Goal: Task Accomplishment & Management: Manage account settings

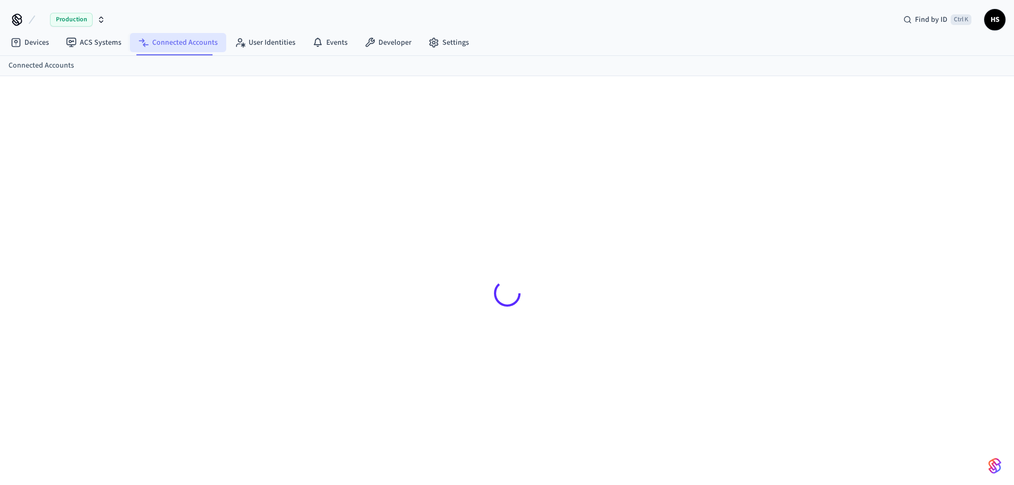
click at [203, 45] on link "Connected Accounts" at bounding box center [178, 42] width 96 height 19
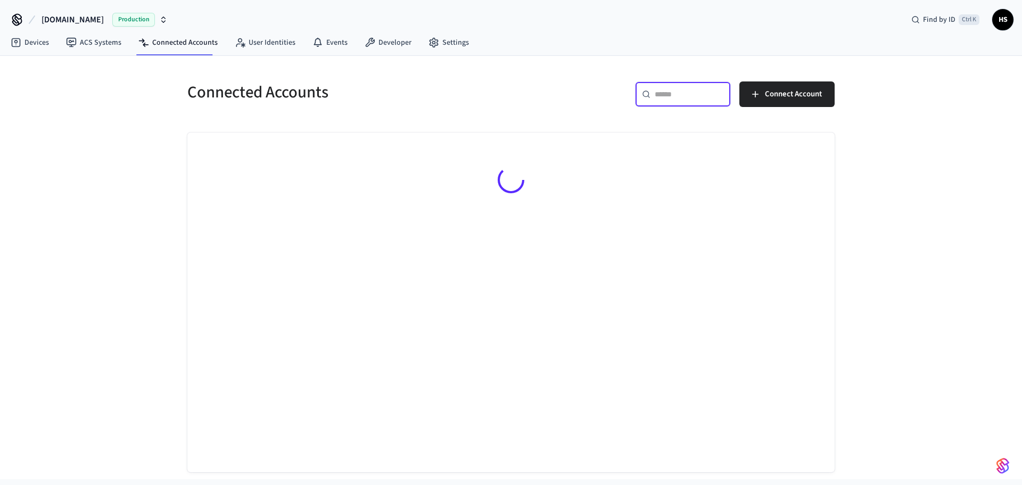
click at [701, 94] on input "text" at bounding box center [689, 94] width 69 height 11
paste input "**********"
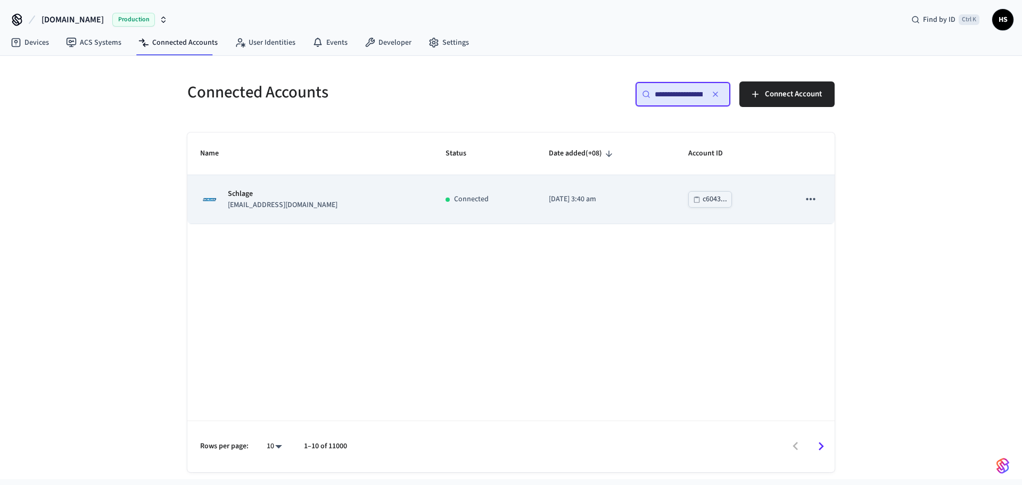
type input "**********"
click at [392, 185] on td "Schlage mysummitpath@gmail.com" at bounding box center [309, 199] width 245 height 48
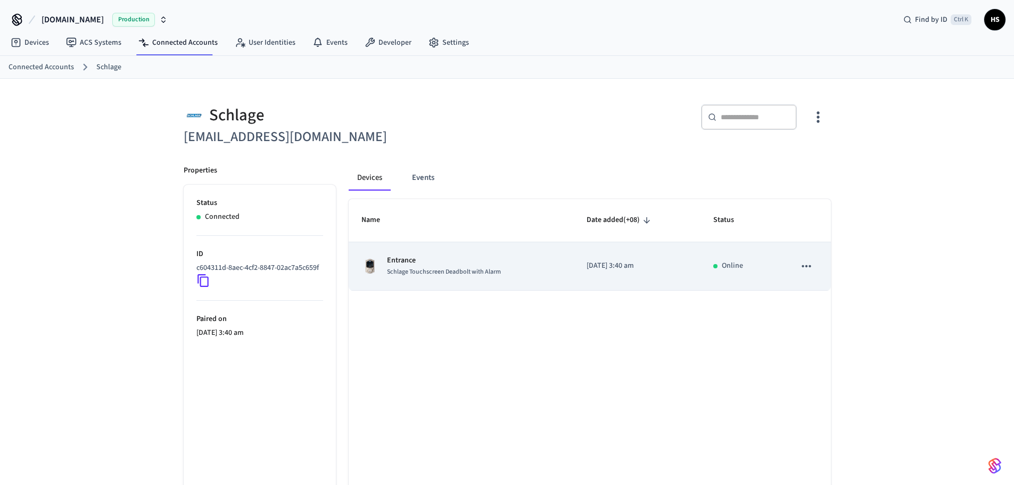
click at [461, 264] on p "Entrance" at bounding box center [444, 260] width 114 height 11
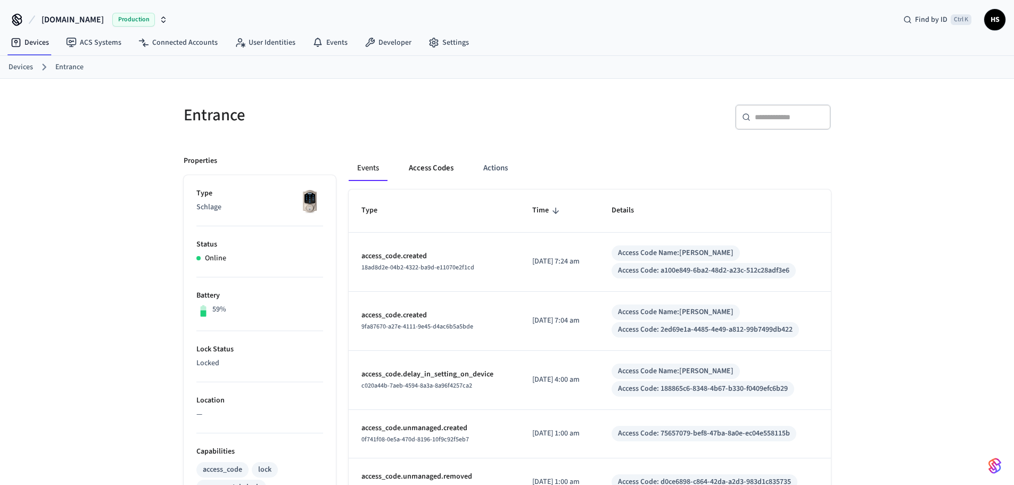
click at [435, 171] on button "Access Codes" at bounding box center [431, 168] width 62 height 26
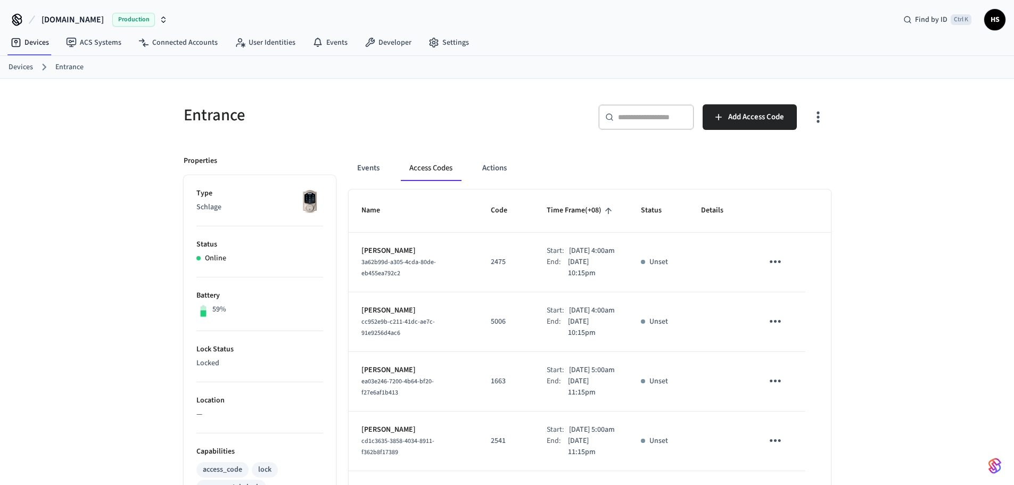
click at [815, 112] on icon "button" at bounding box center [817, 117] width 16 height 16
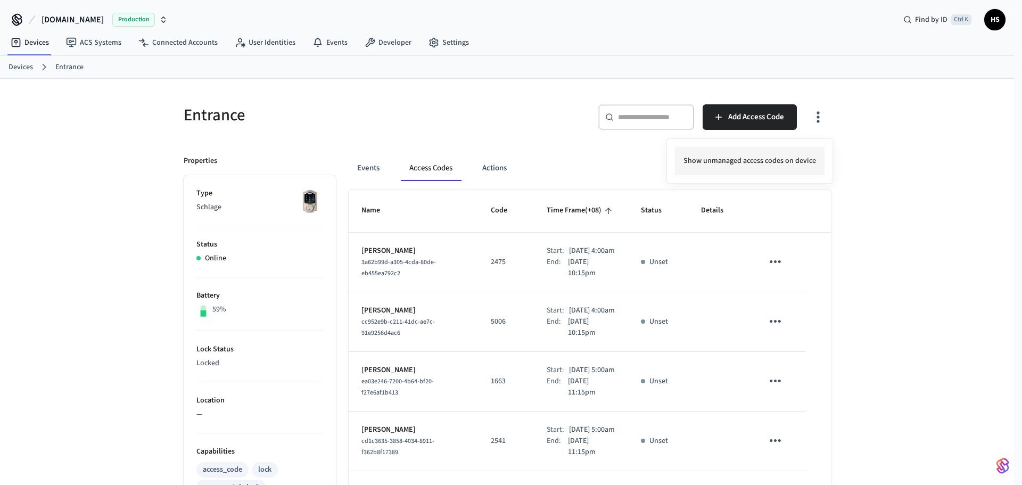
click at [790, 172] on li "Show unmanaged access codes on device" at bounding box center [750, 161] width 150 height 28
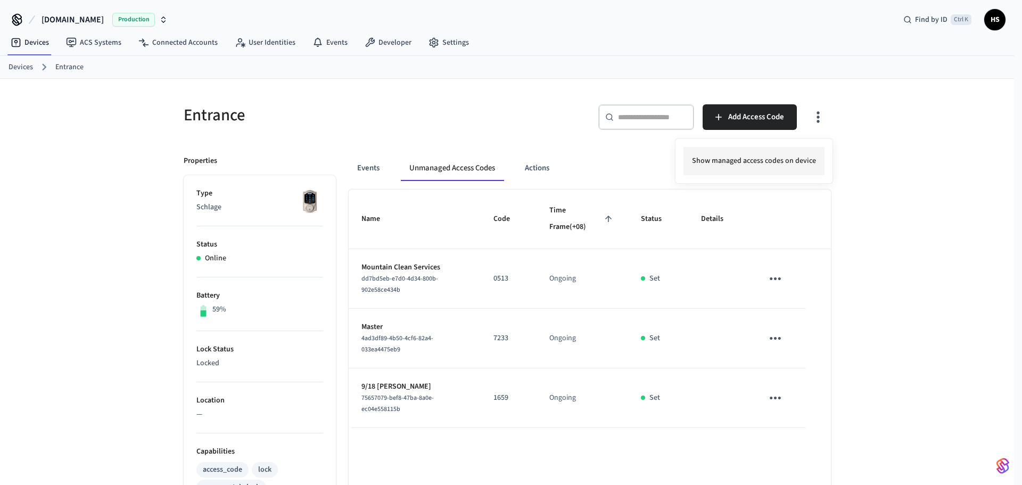
click at [789, 170] on li "Show managed access codes on device" at bounding box center [753, 161] width 141 height 28
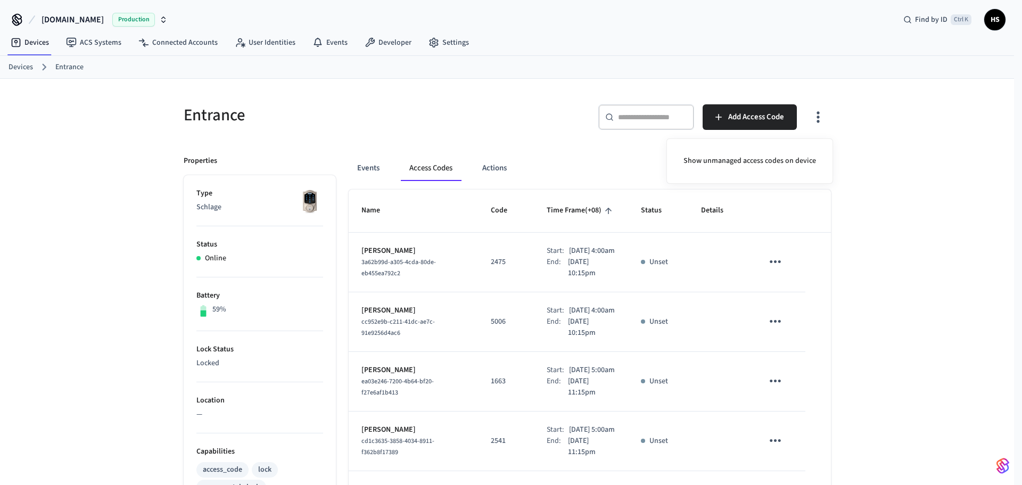
drag, startPoint x: 427, startPoint y: 261, endPoint x: 425, endPoint y: 268, distance: 7.1
click at [427, 261] on div at bounding box center [511, 242] width 1022 height 485
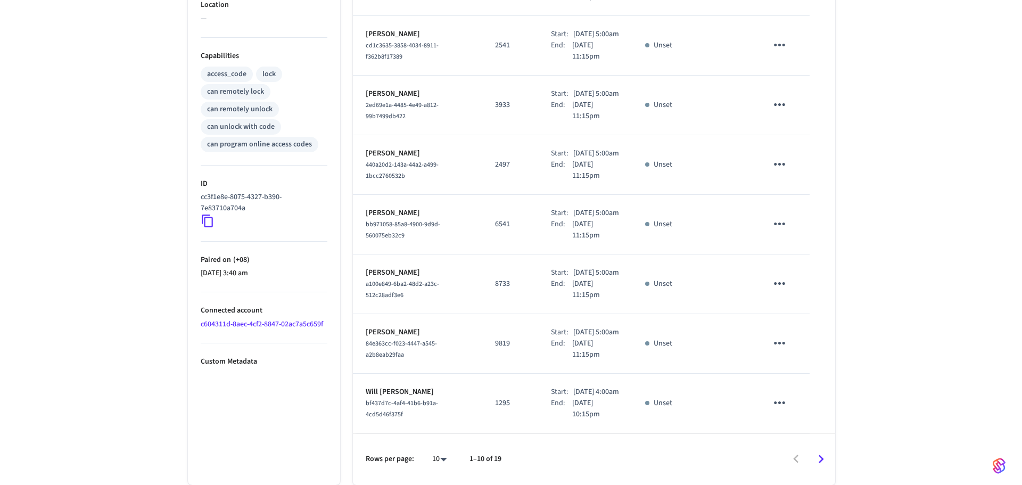
scroll to position [507, 0]
click at [434, 460] on body "Hospitable.com Production Find by ID Ctrl K HS Devices ACS Systems Connected Ac…" at bounding box center [507, 45] width 1014 height 880
click at [435, 451] on li "All" at bounding box center [431, 454] width 28 height 28
type input "**"
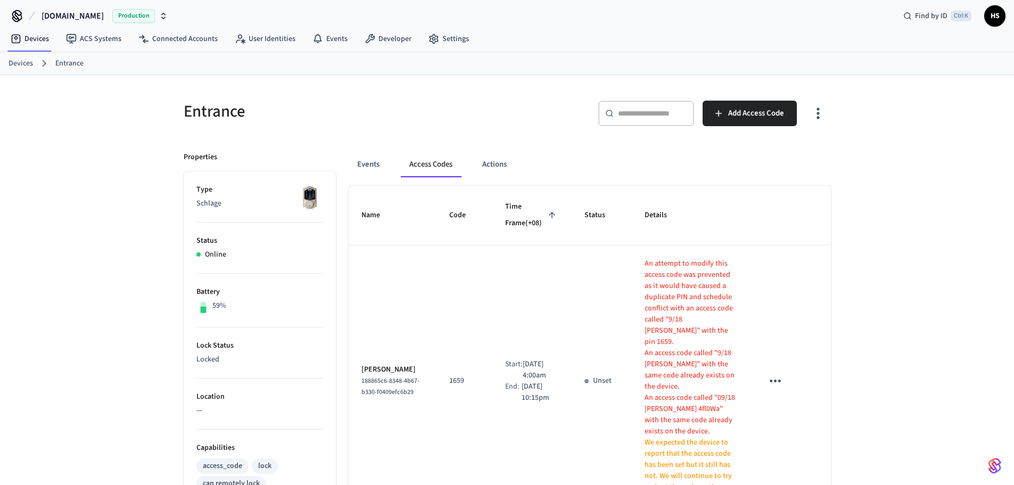
scroll to position [0, 0]
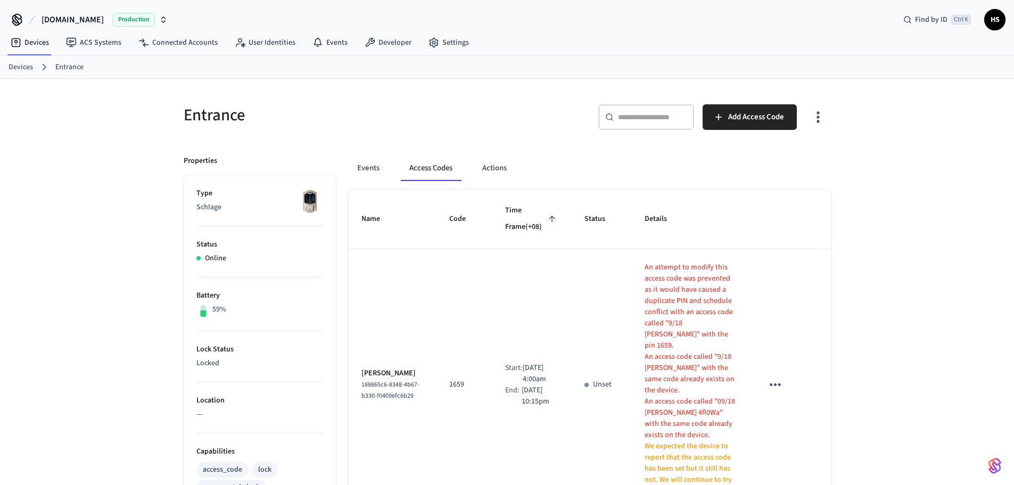
click at [817, 122] on icon "button" at bounding box center [817, 117] width 3 height 11
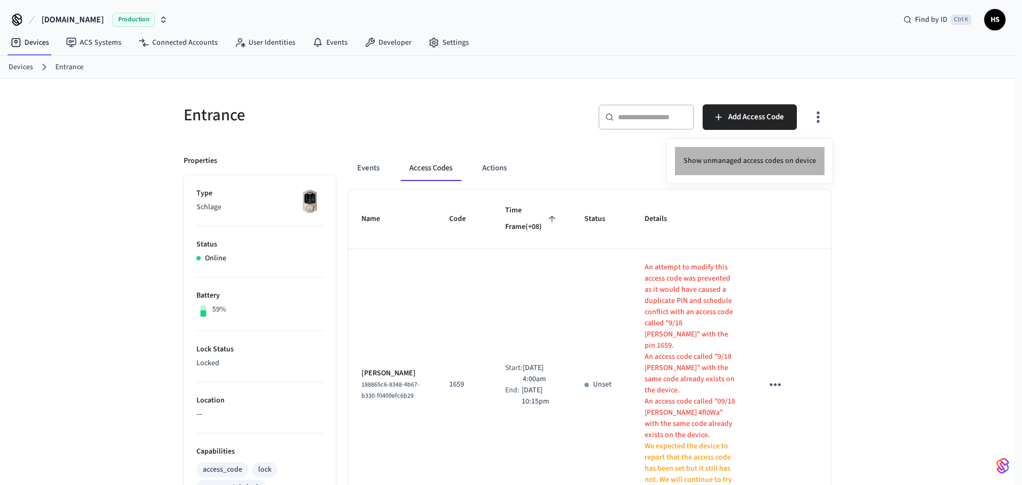
click at [784, 152] on li "Show unmanaged access codes on device" at bounding box center [750, 161] width 150 height 28
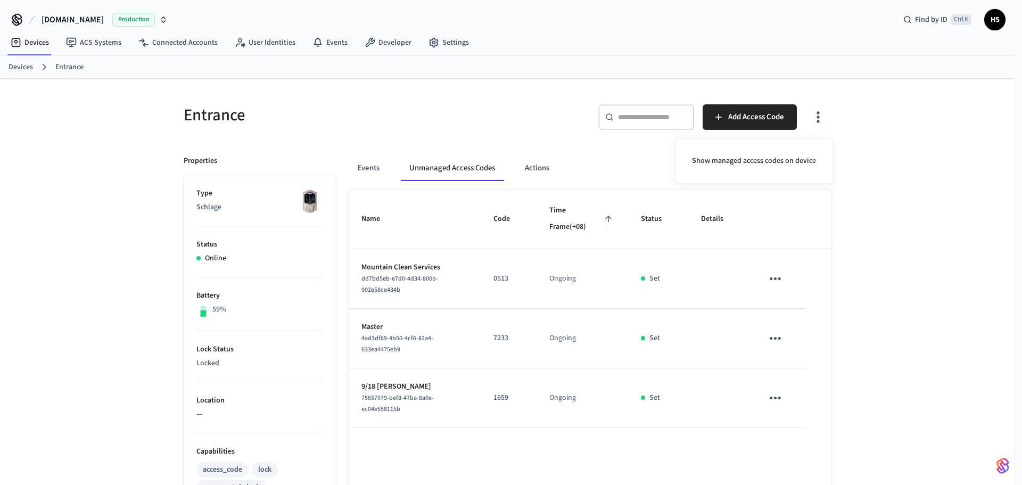
click at [775, 397] on div at bounding box center [511, 242] width 1022 height 485
click at [771, 402] on icon "sticky table" at bounding box center [775, 398] width 16 height 16
click at [813, 431] on li "Convert to Managed" at bounding box center [822, 425] width 94 height 29
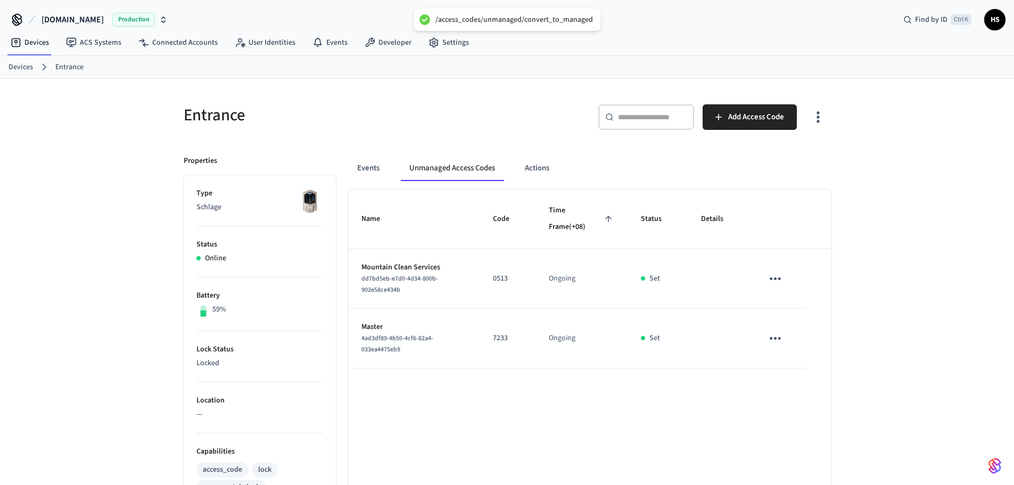
click at [811, 127] on button "button" at bounding box center [817, 117] width 25 height 43
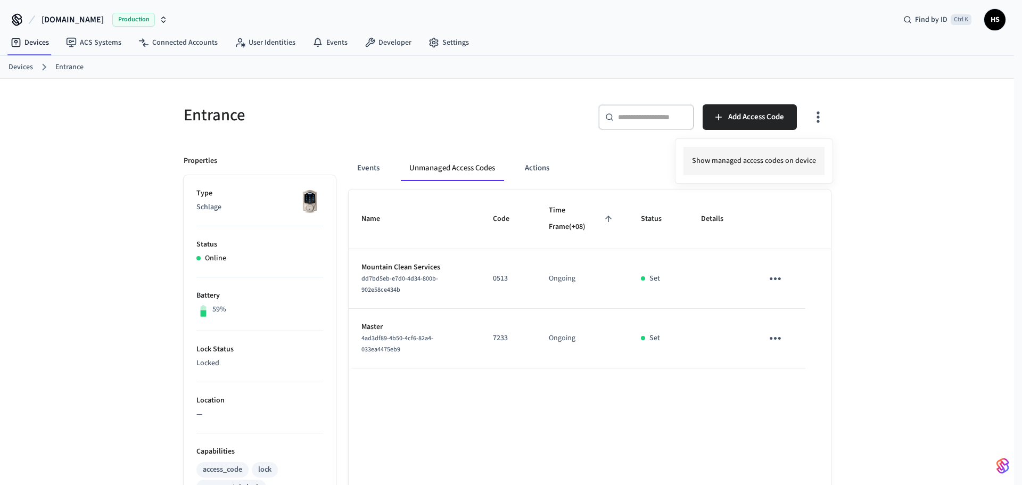
click at [780, 161] on li "Show managed access codes on device" at bounding box center [753, 161] width 141 height 28
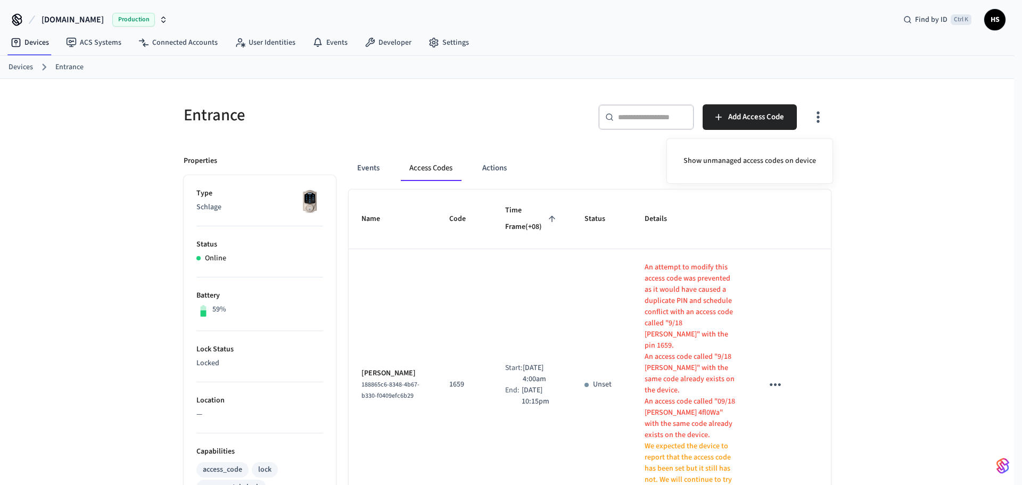
click at [566, 301] on div at bounding box center [511, 242] width 1022 height 485
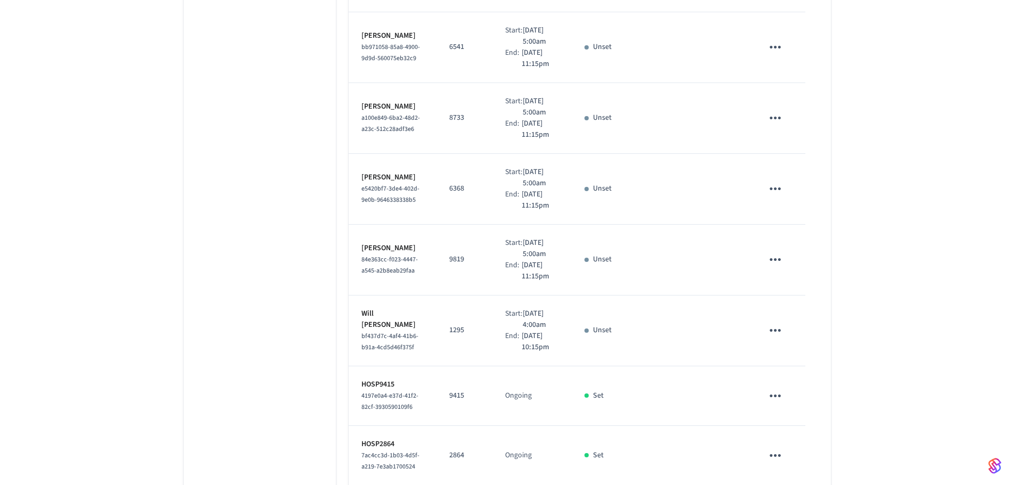
scroll to position [1444, 0]
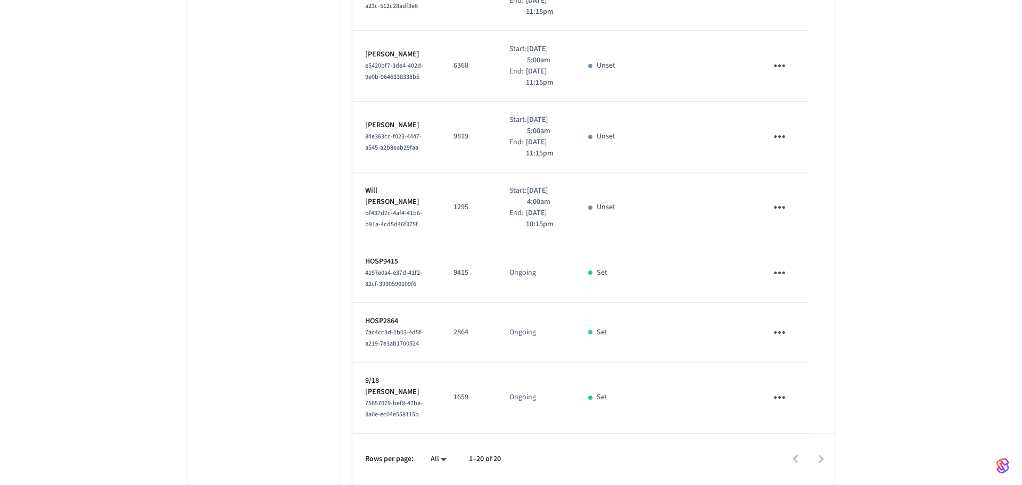
click at [435, 456] on li "All" at bounding box center [431, 454] width 28 height 28
click at [784, 395] on button "sticky table" at bounding box center [775, 397] width 25 height 25
click at [800, 451] on li "Delete" at bounding box center [796, 454] width 51 height 28
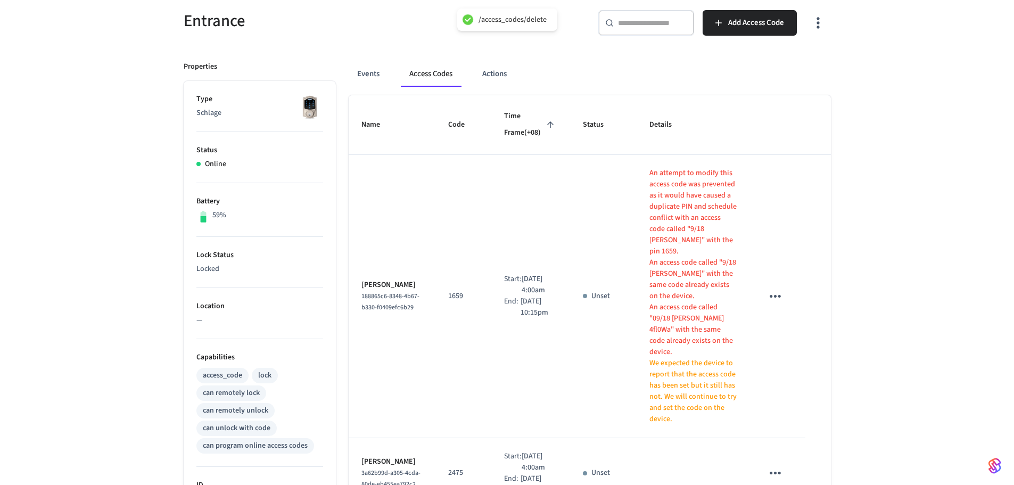
scroll to position [60, 0]
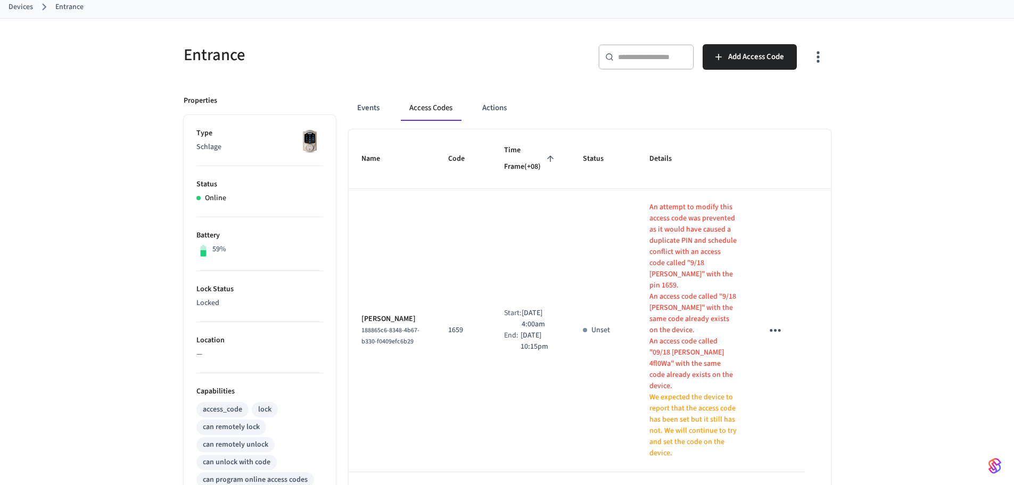
click at [780, 325] on icon "sticky table" at bounding box center [775, 330] width 16 height 16
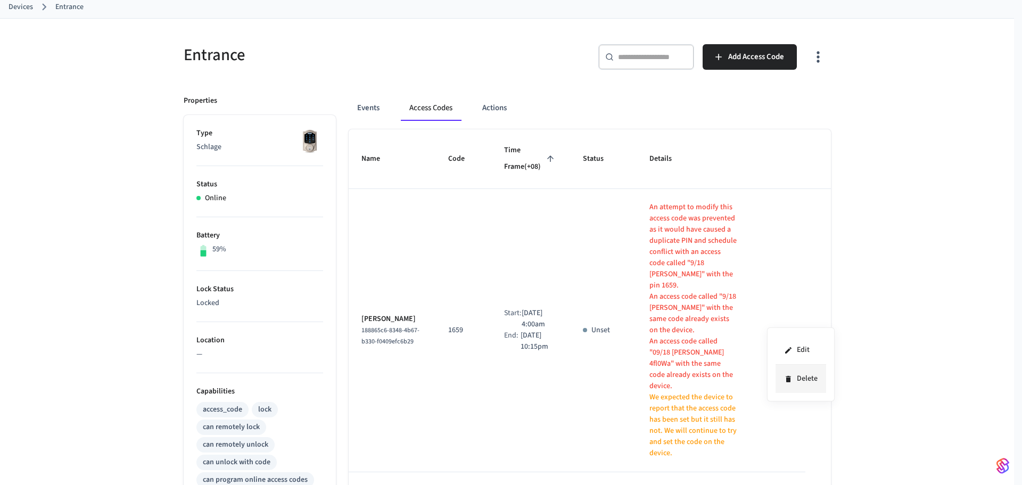
click at [793, 377] on li "Delete" at bounding box center [800, 379] width 51 height 28
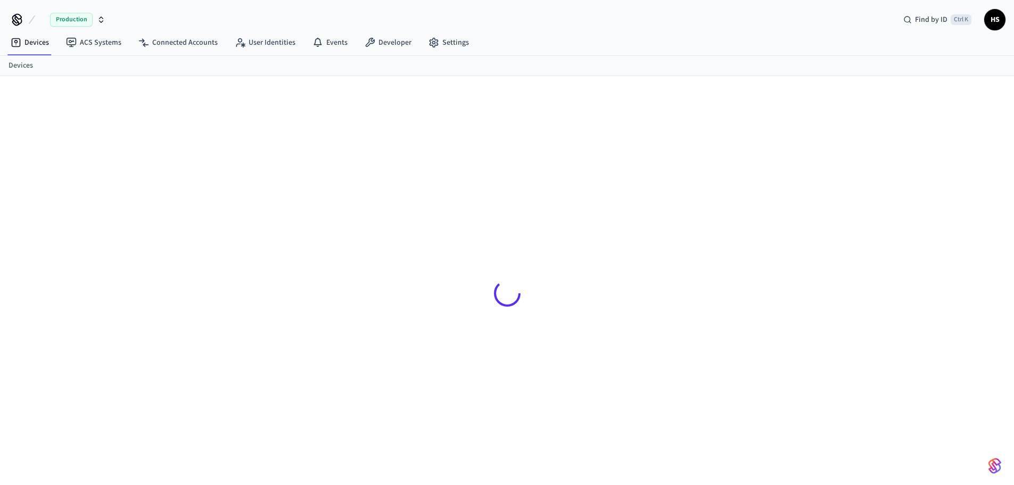
scroll to position [14, 0]
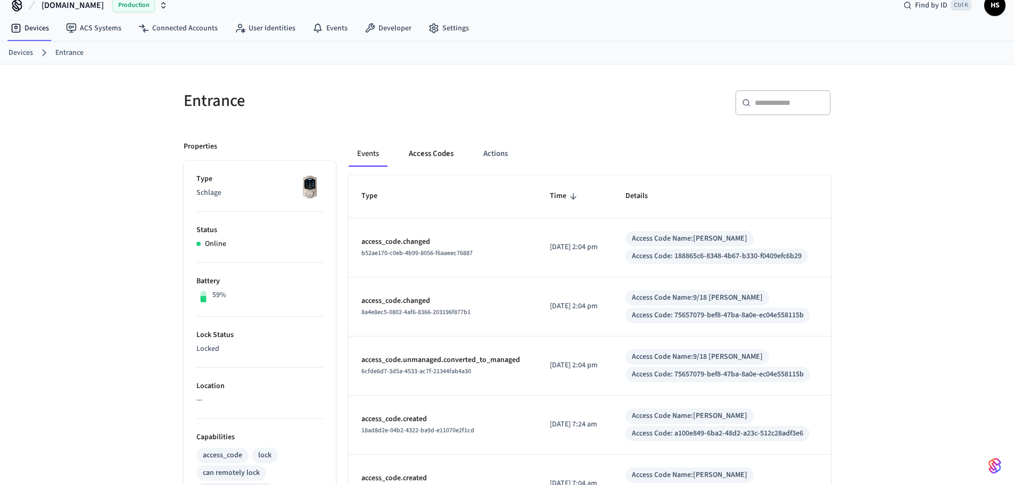
click at [434, 152] on button "Access Codes" at bounding box center [431, 154] width 62 height 26
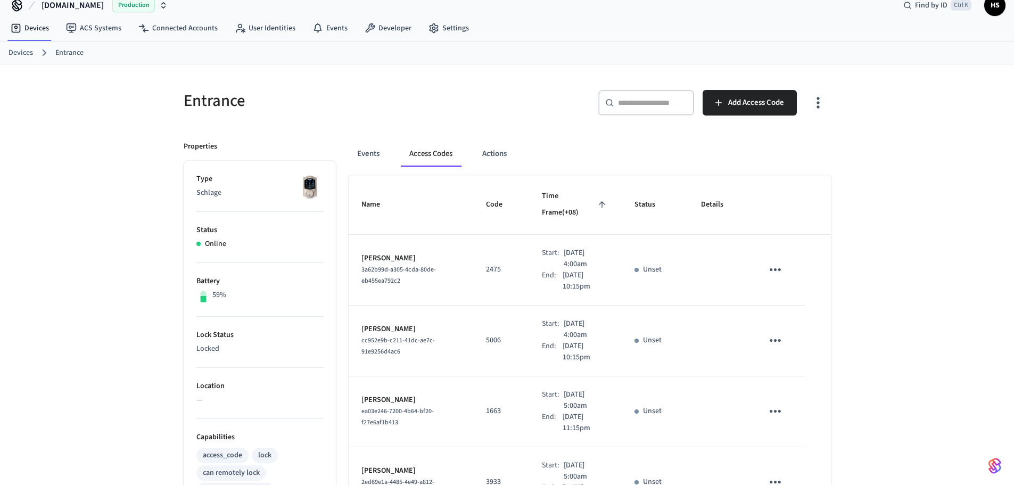
drag, startPoint x: 326, startPoint y: 376, endPoint x: 331, endPoint y: 372, distance: 6.5
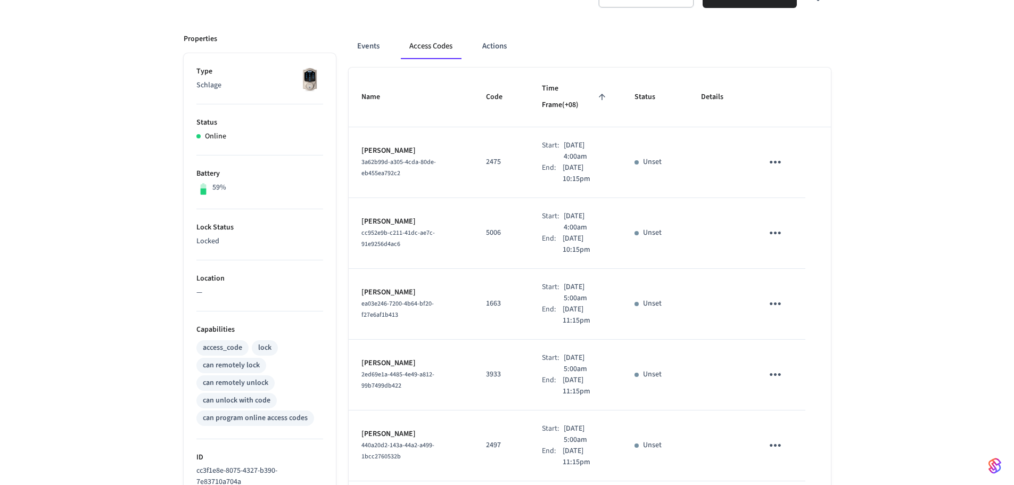
click at [448, 369] on div "2ed69e1a-4485-4e49-a812-99b7499db422" at bounding box center [410, 380] width 99 height 22
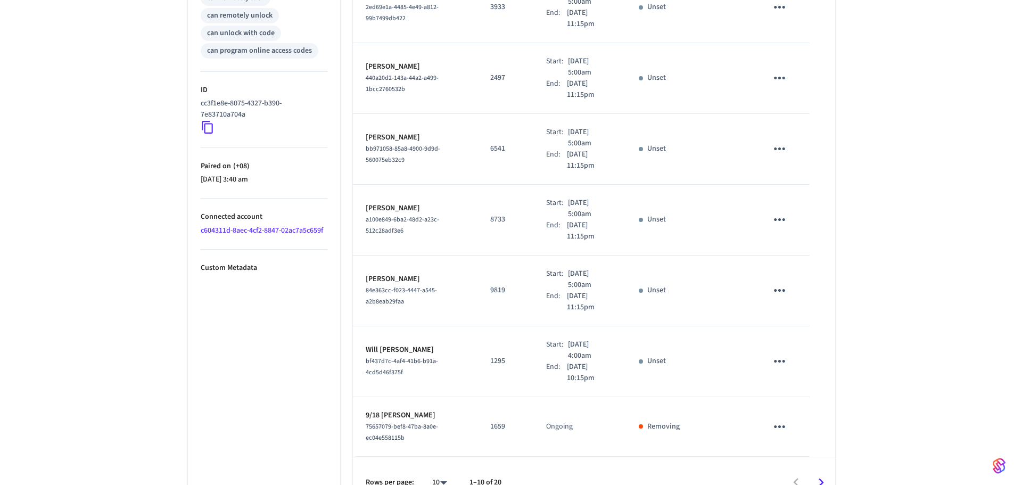
scroll to position [496, 0]
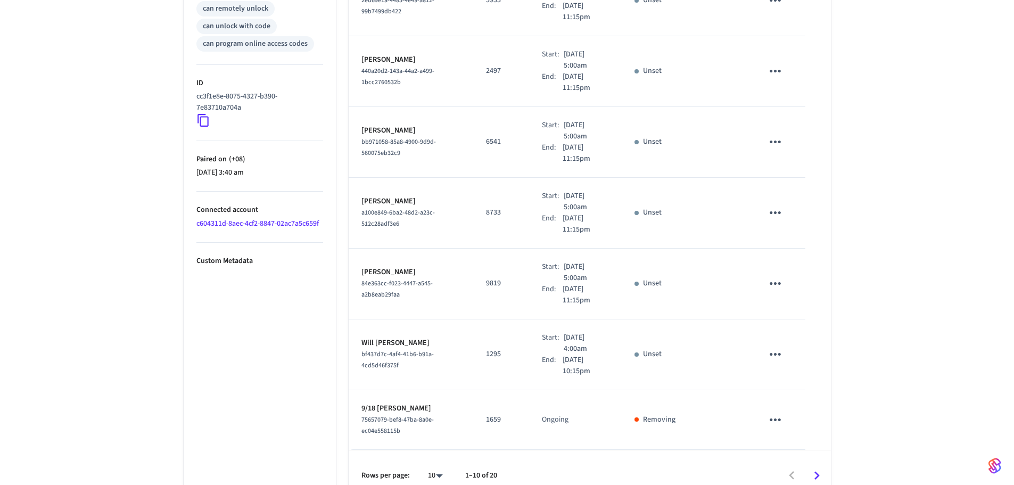
click at [434, 470] on div "10 **" at bounding box center [431, 476] width 34 height 26
click at [440, 458] on body "Hospitable.com Production Find by ID Ctrl K HS Devices ACS Systems Connected Ac…" at bounding box center [511, 2] width 1022 height 997
click at [438, 458] on li "All" at bounding box center [431, 454] width 28 height 28
type input "**"
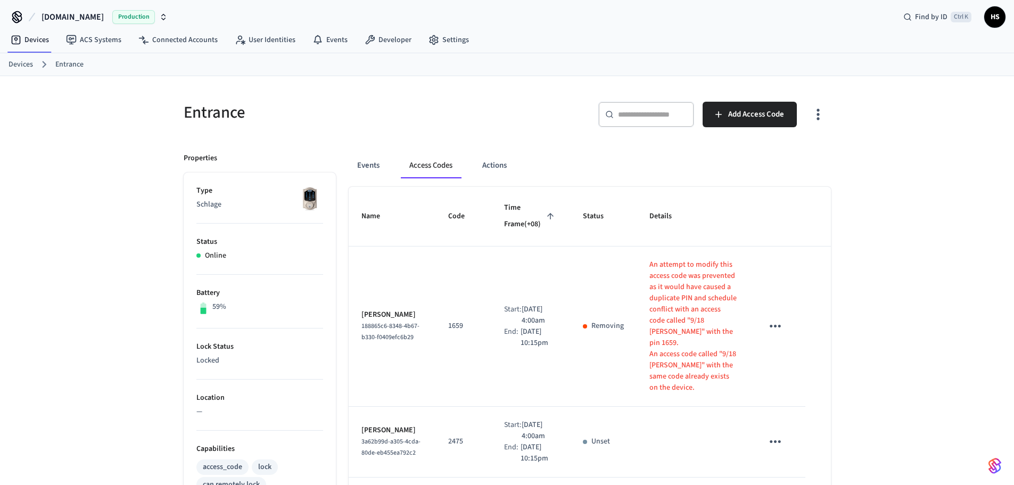
scroll to position [0, 0]
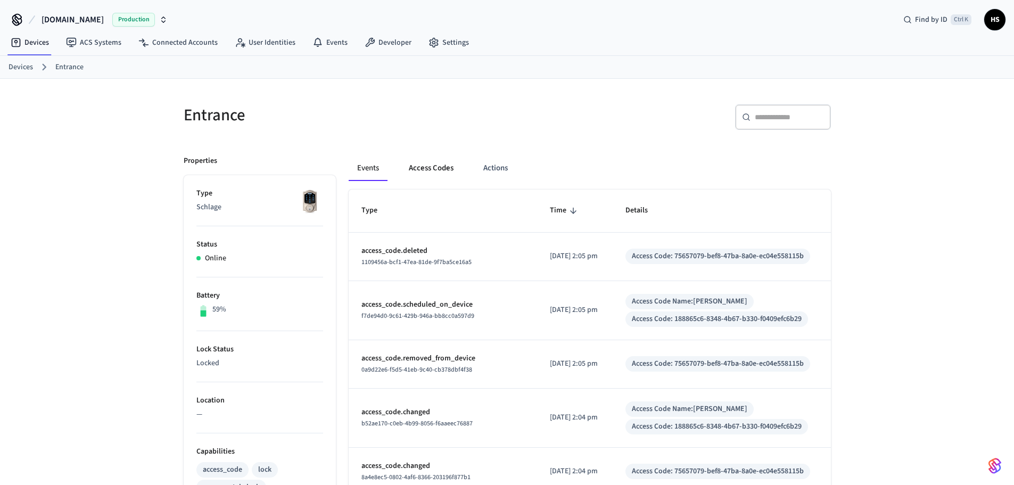
click at [448, 160] on button "Access Codes" at bounding box center [431, 168] width 62 height 26
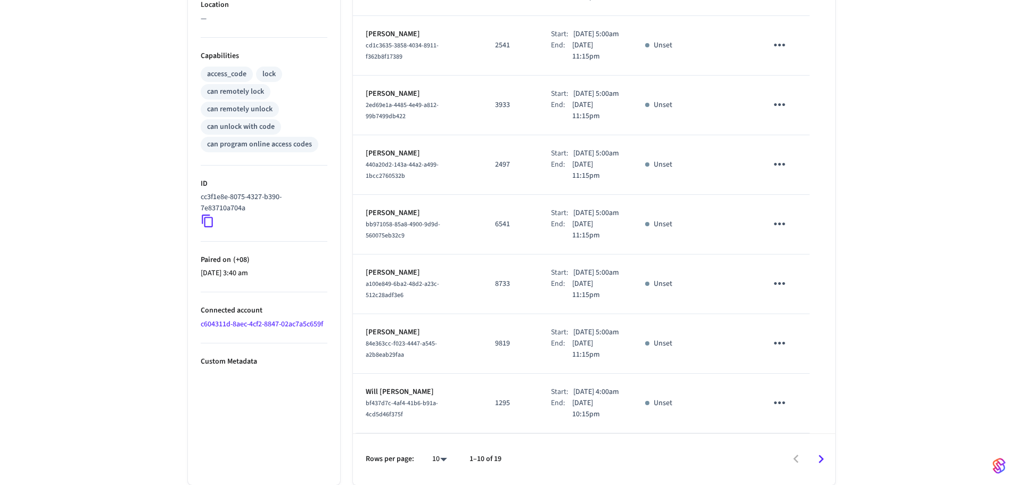
scroll to position [507, 0]
click at [437, 461] on body "[DOMAIN_NAME] Production Find by ID Ctrl K HS Devices ACS Systems Connected Acc…" at bounding box center [511, 45] width 1022 height 880
click at [433, 453] on li "All" at bounding box center [431, 454] width 28 height 28
type input "**"
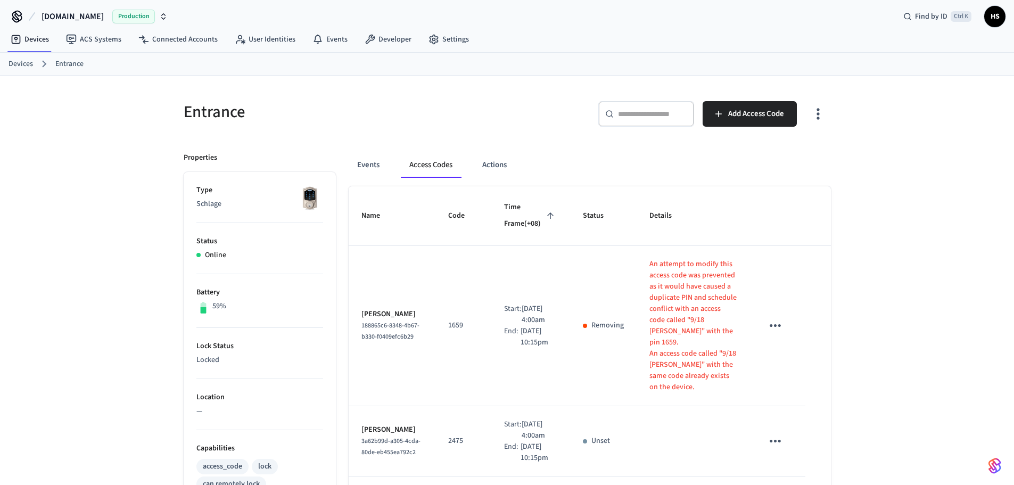
scroll to position [0, 0]
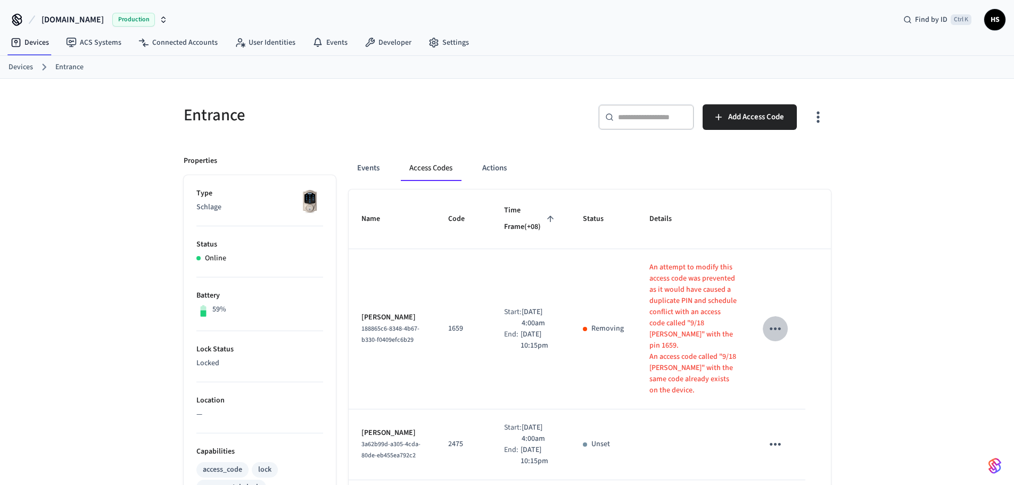
click at [775, 327] on icon "sticky table" at bounding box center [774, 328] width 11 height 3
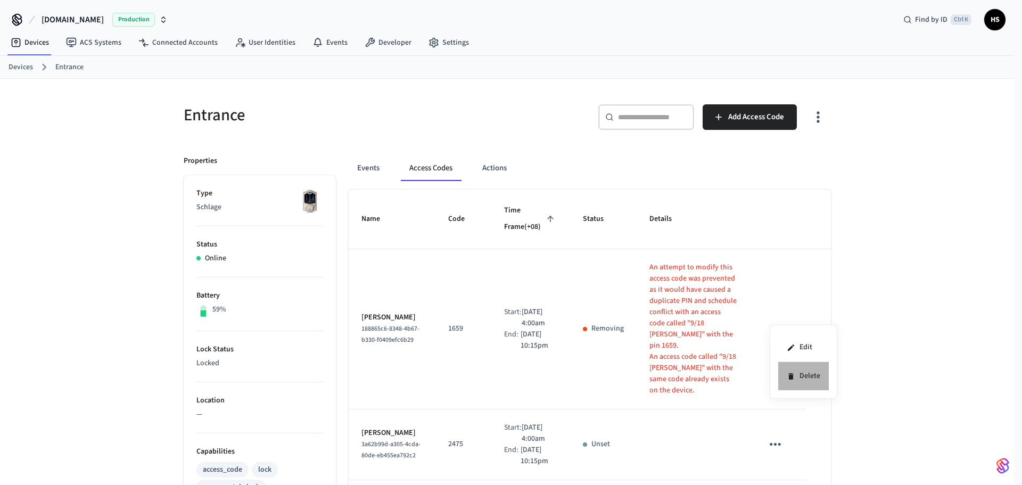
click at [809, 377] on li "Delete" at bounding box center [803, 376] width 51 height 28
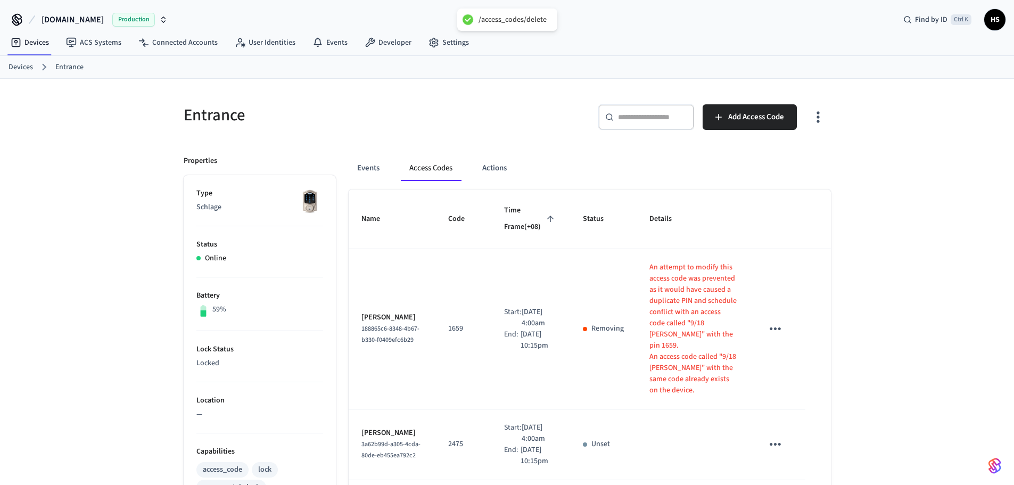
click at [577, 349] on td "Removing" at bounding box center [603, 329] width 67 height 160
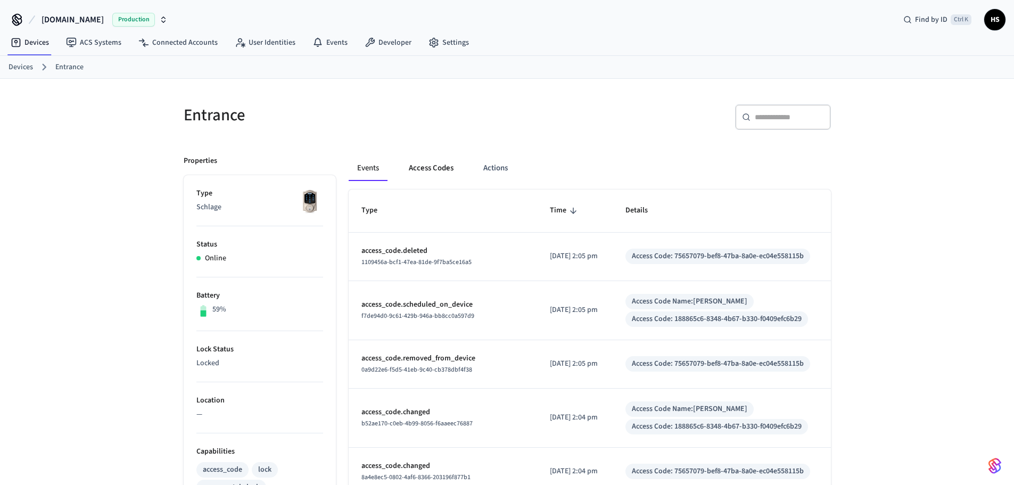
click at [445, 161] on button "Access Codes" at bounding box center [431, 168] width 62 height 26
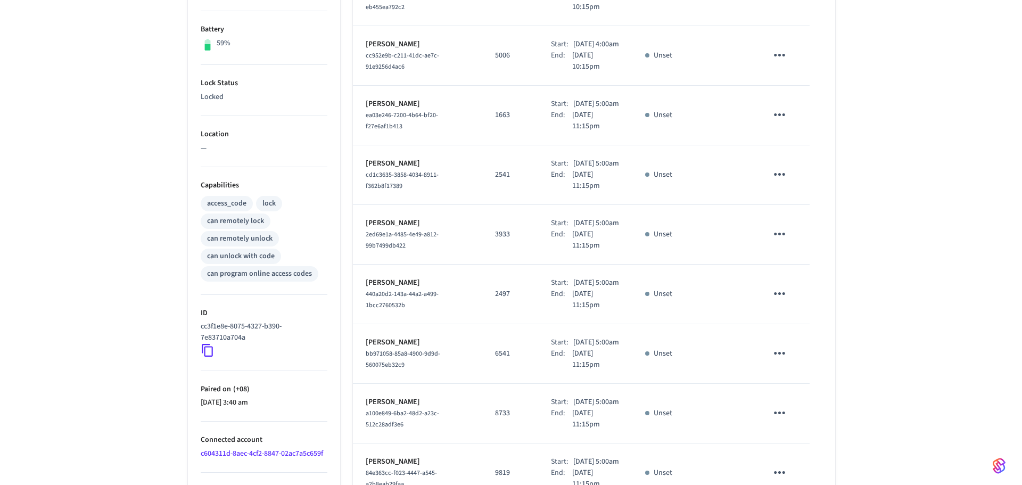
scroll to position [507, 0]
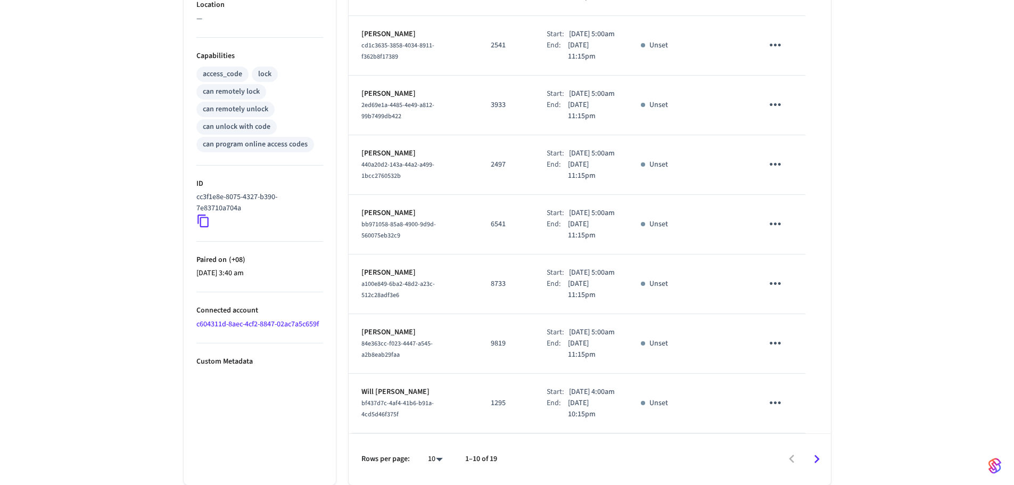
click at [435, 460] on body "[DOMAIN_NAME] Production Find by ID Ctrl K HS Devices ACS Systems Connected Acc…" at bounding box center [507, 45] width 1014 height 880
click at [431, 455] on li "All" at bounding box center [431, 454] width 28 height 28
type input "**"
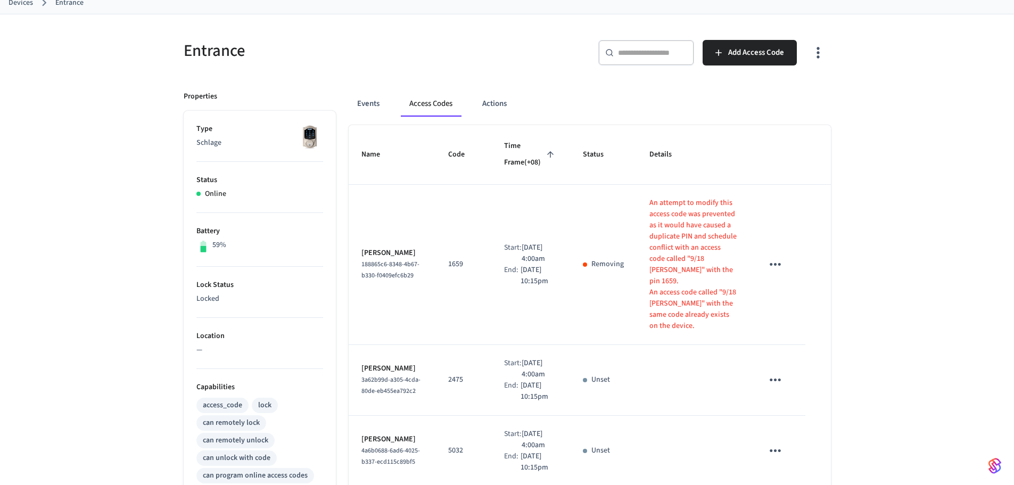
scroll to position [0, 0]
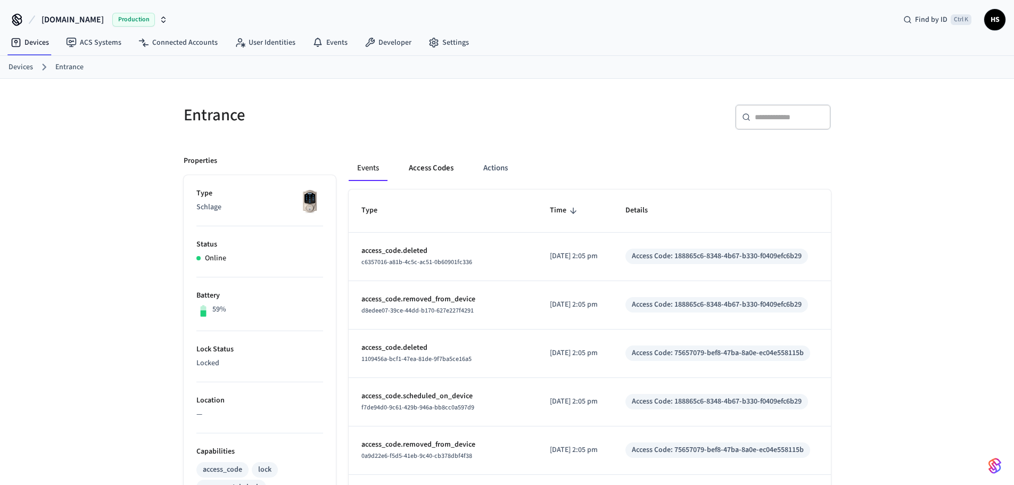
click at [437, 163] on button "Access Codes" at bounding box center [431, 168] width 62 height 26
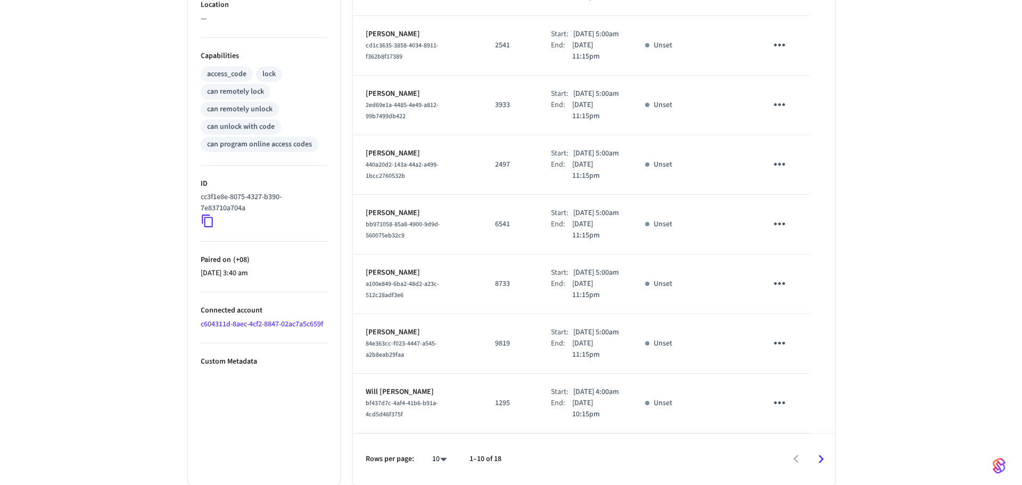
scroll to position [507, 0]
click at [445, 440] on div "Rows per page: 10 ** 1–10 of 18" at bounding box center [590, 459] width 482 height 52
click at [427, 459] on body "[DOMAIN_NAME] Production Find by ID Ctrl K HS Devices ACS Systems Connected Acc…" at bounding box center [507, 45] width 1014 height 880
click at [429, 453] on li "All" at bounding box center [431, 454] width 28 height 28
type input "**"
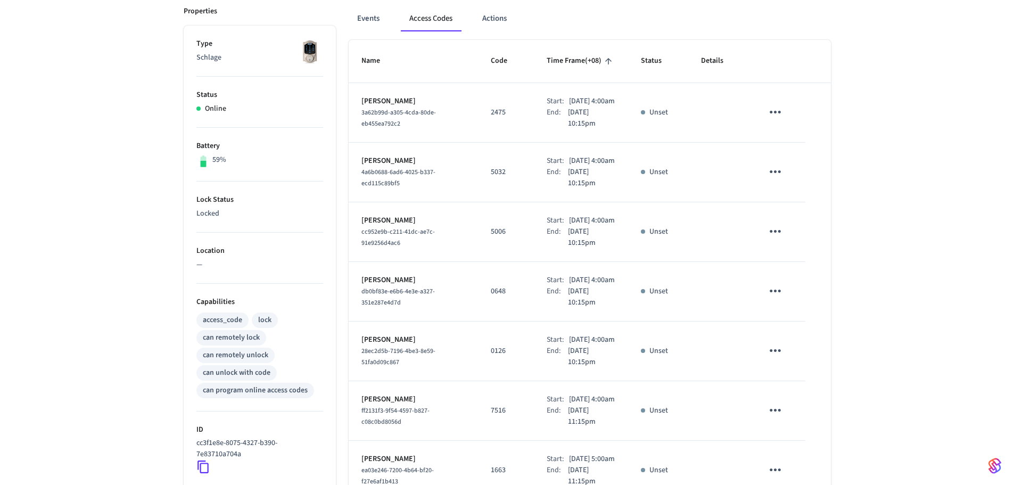
scroll to position [0, 0]
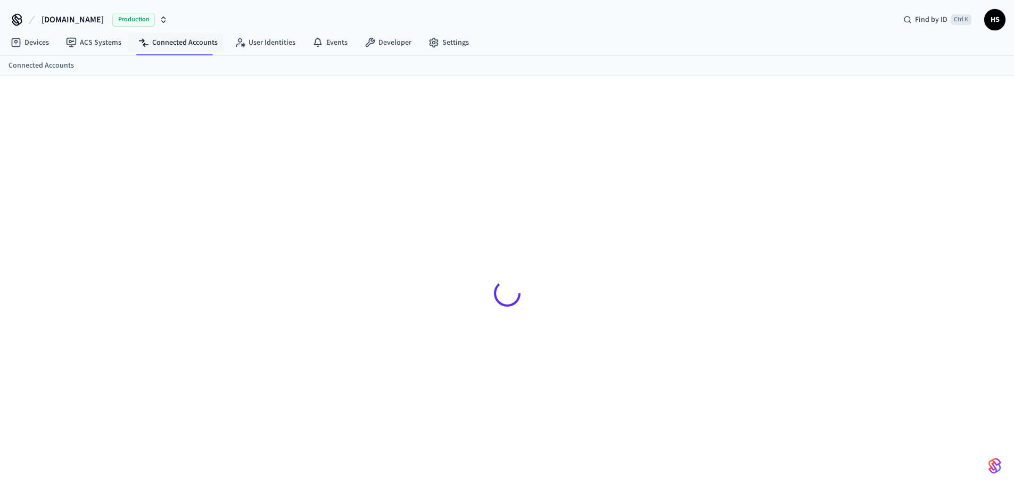
drag, startPoint x: 168, startPoint y: 36, endPoint x: 237, endPoint y: 17, distance: 71.1
click at [169, 36] on link "Connected Accounts" at bounding box center [178, 42] width 96 height 19
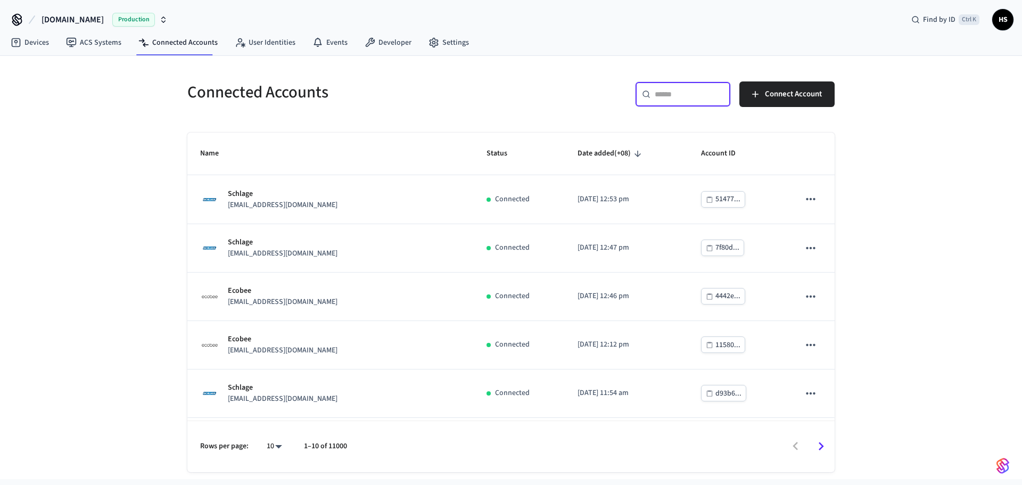
click at [677, 89] on input "text" at bounding box center [689, 94] width 69 height 11
paste input "**********"
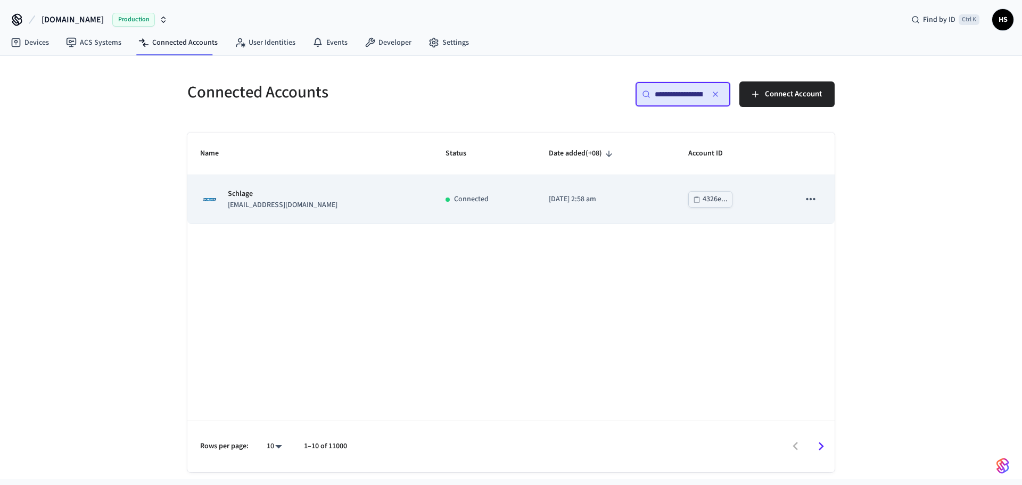
type input "**********"
click at [461, 217] on td "Connected" at bounding box center [484, 199] width 103 height 48
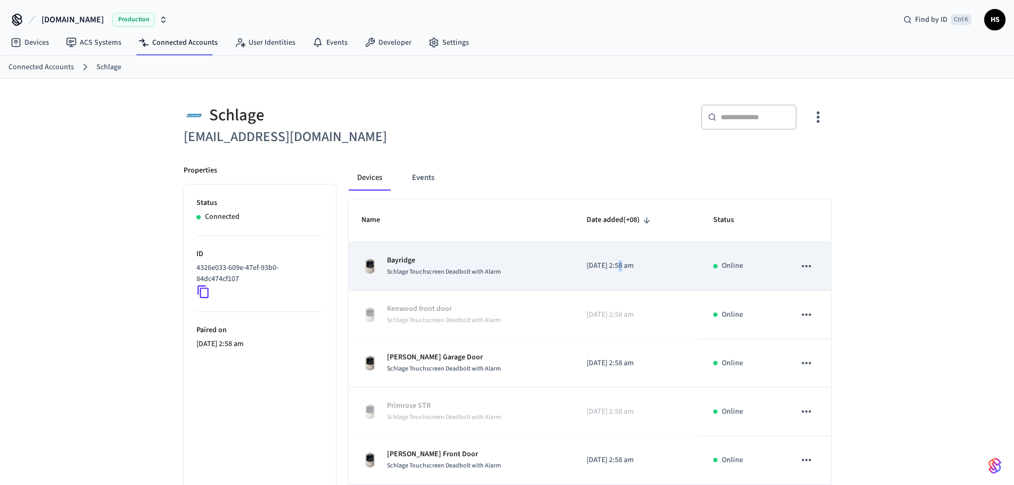
click at [620, 262] on p "[DATE] 2:58 am" at bounding box center [636, 265] width 101 height 11
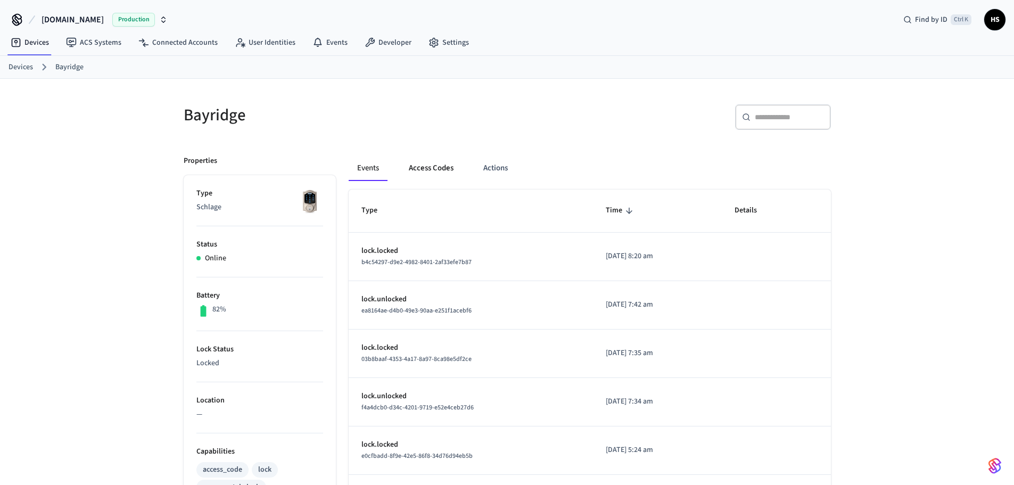
click at [445, 159] on button "Access Codes" at bounding box center [431, 168] width 62 height 26
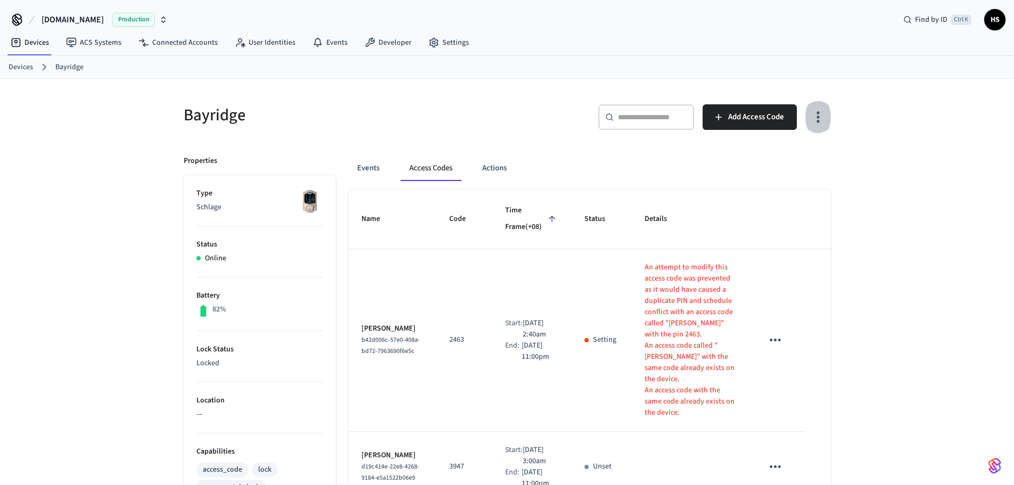
click at [819, 126] on button "button" at bounding box center [817, 117] width 25 height 43
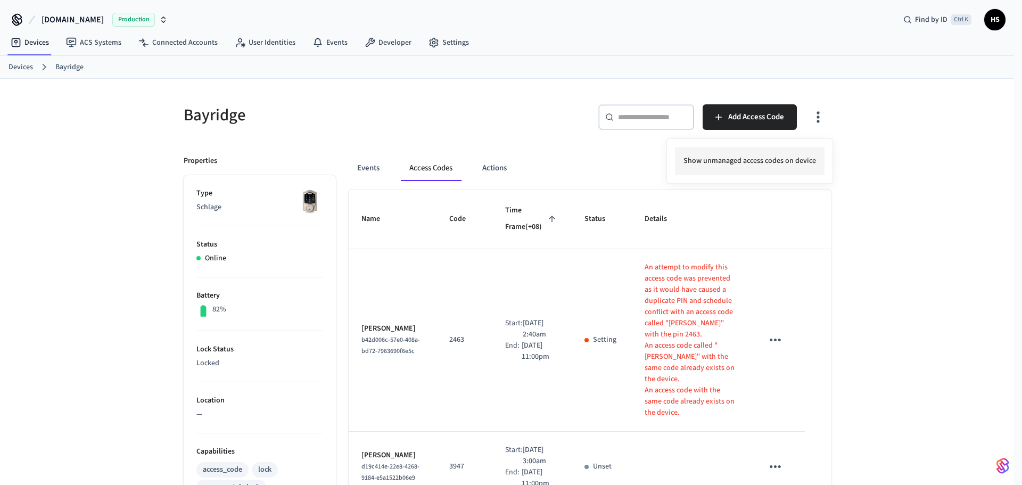
click at [777, 160] on li "Show unmanaged access codes on device" at bounding box center [750, 161] width 150 height 28
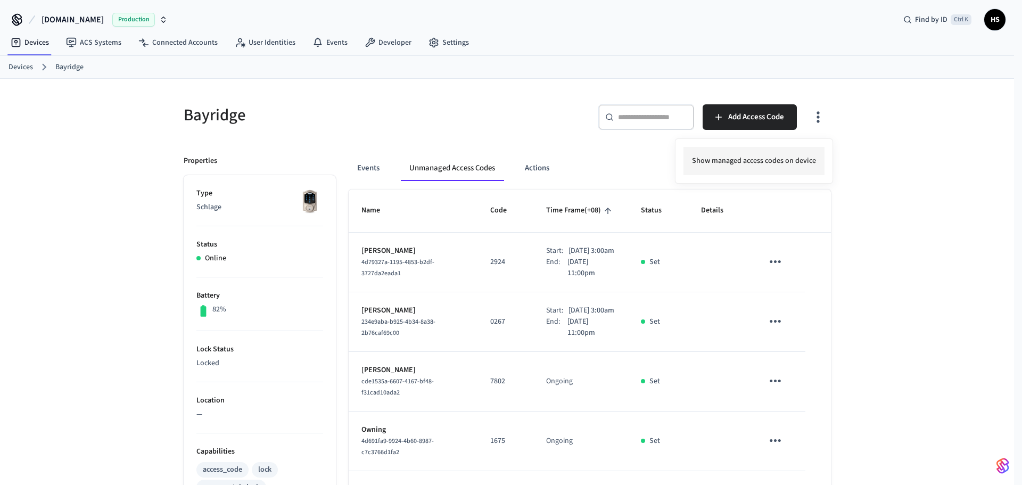
click at [769, 165] on li "Show managed access codes on device" at bounding box center [753, 161] width 141 height 28
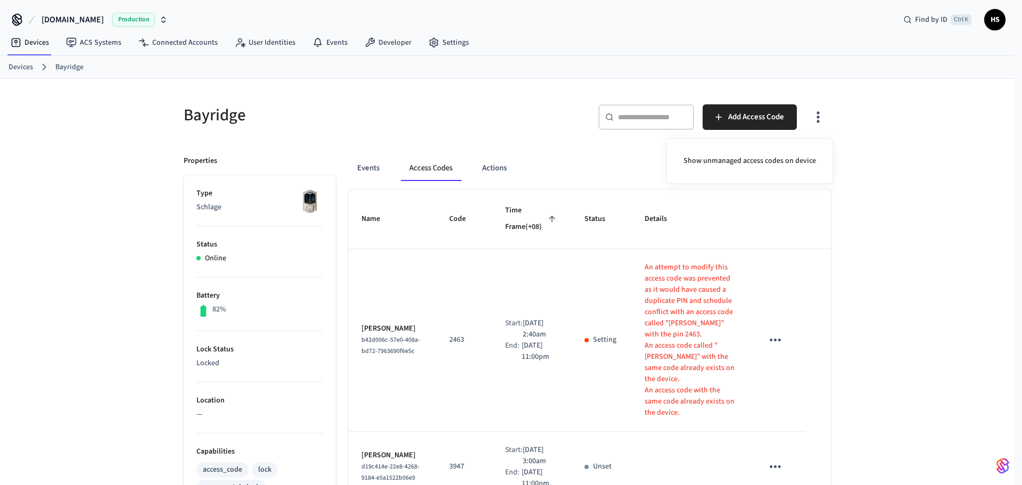
click at [283, 233] on div at bounding box center [511, 242] width 1022 height 485
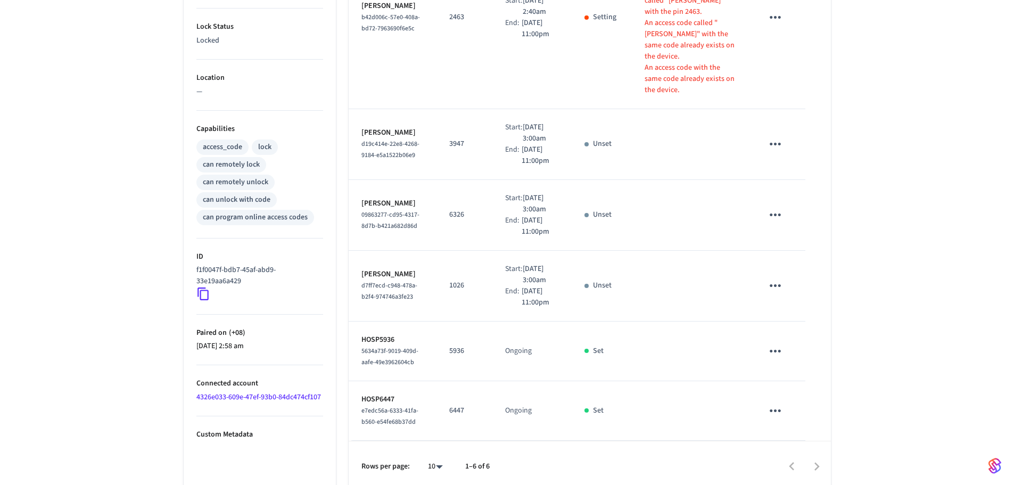
scroll to position [352, 0]
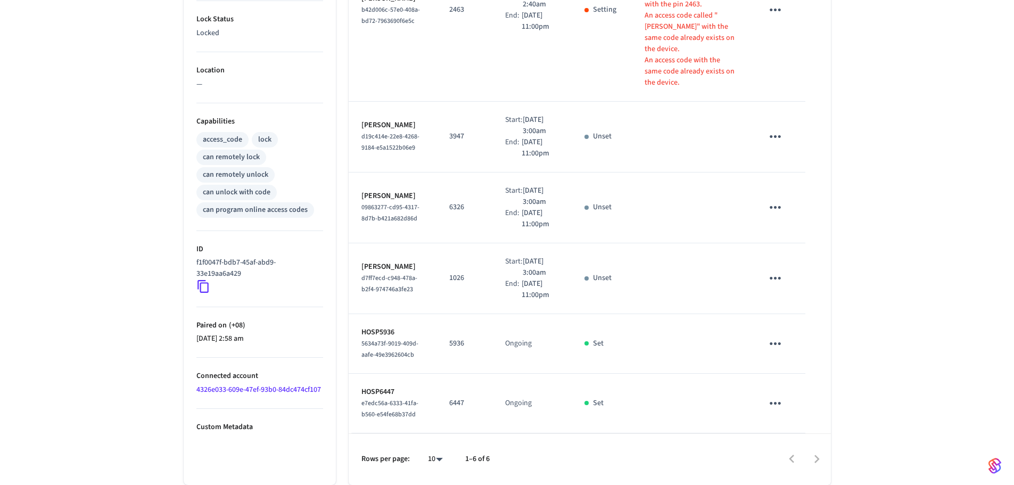
click at [206, 279] on icon at bounding box center [203, 286] width 14 height 14
click at [233, 384] on link "4326e033-609e-47ef-93b0-84dc474cf107" at bounding box center [258, 389] width 125 height 11
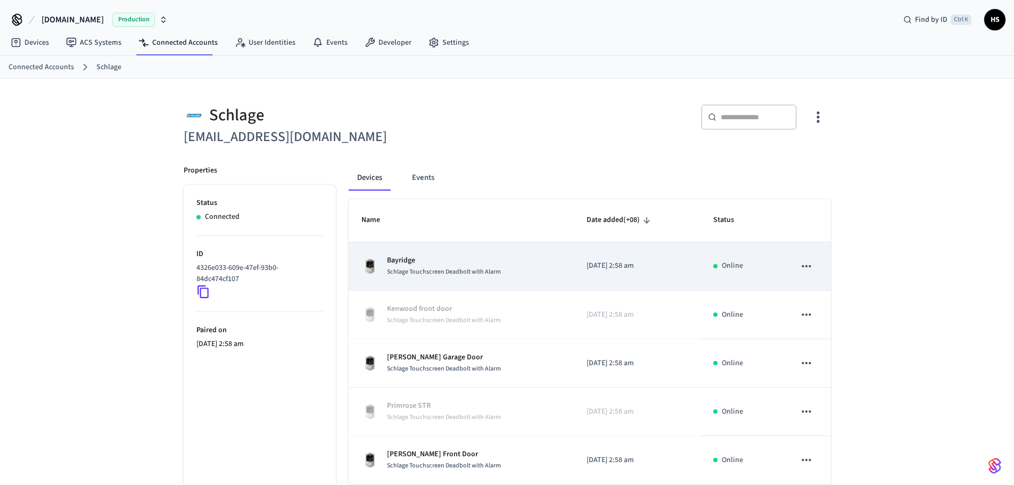
click at [815, 264] on button "sticky table" at bounding box center [806, 266] width 22 height 22
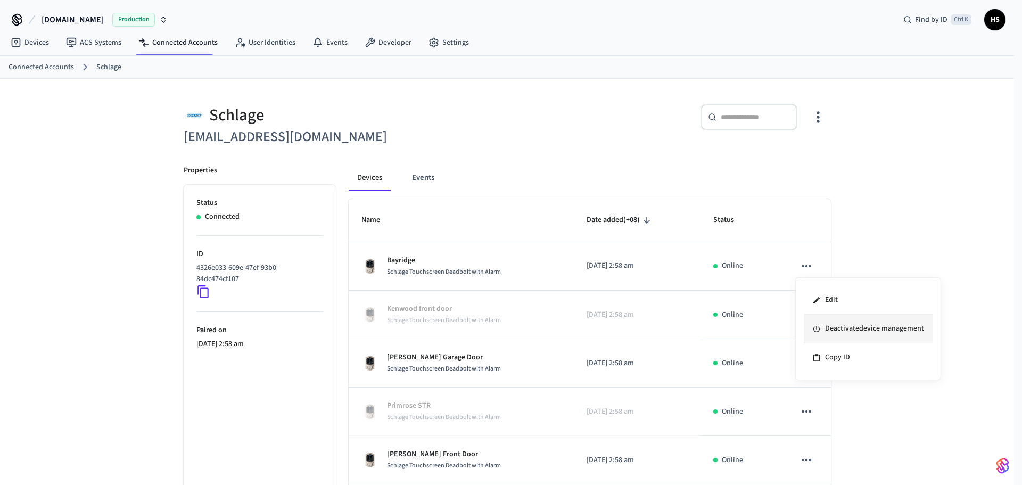
click at [859, 330] on li "Deactivate device management" at bounding box center [867, 328] width 129 height 29
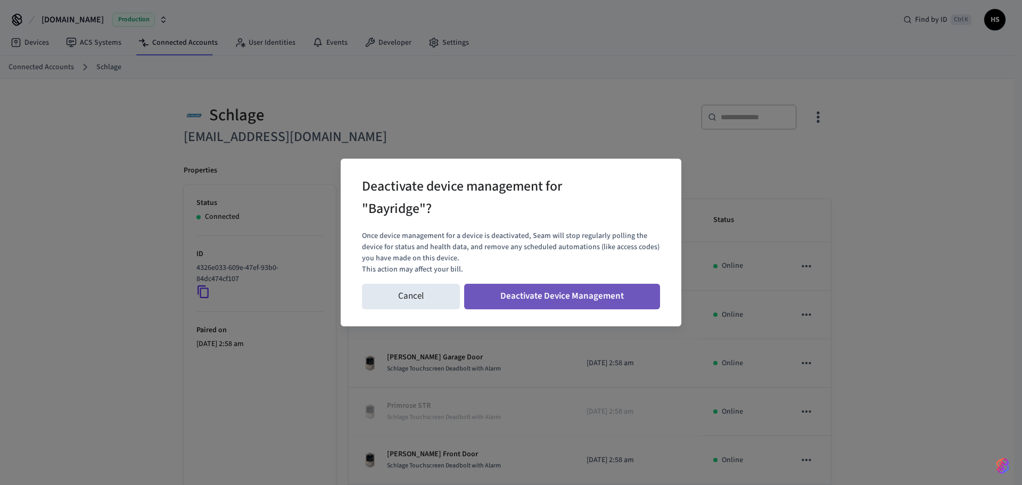
click at [613, 289] on button "Deactivate Device Management" at bounding box center [562, 297] width 196 height 26
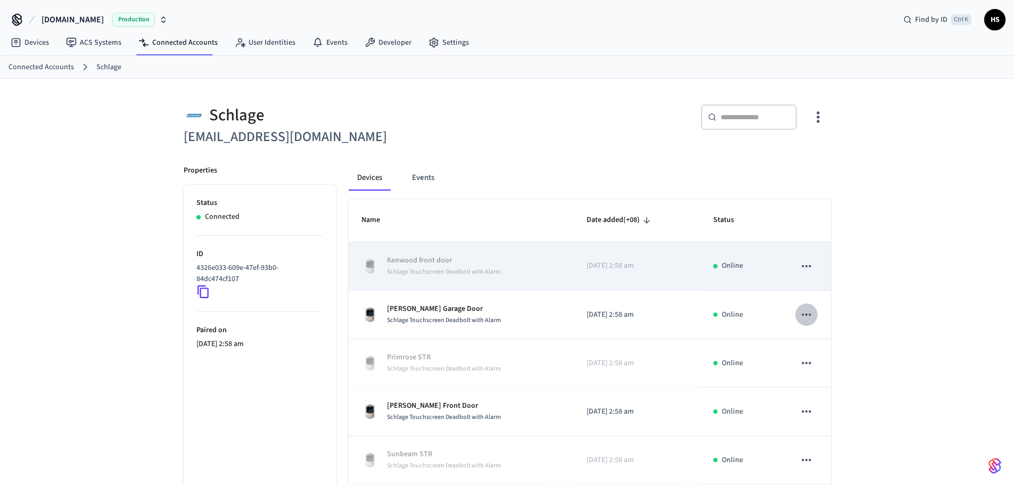
click at [809, 318] on icon "sticky table" at bounding box center [806, 315] width 14 height 14
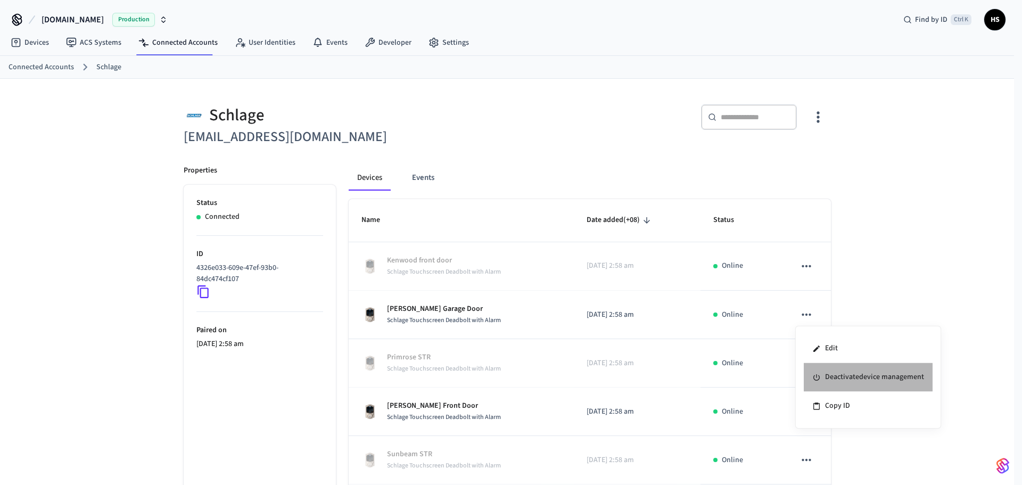
click at [868, 377] on li "Deactivate device management" at bounding box center [867, 377] width 129 height 29
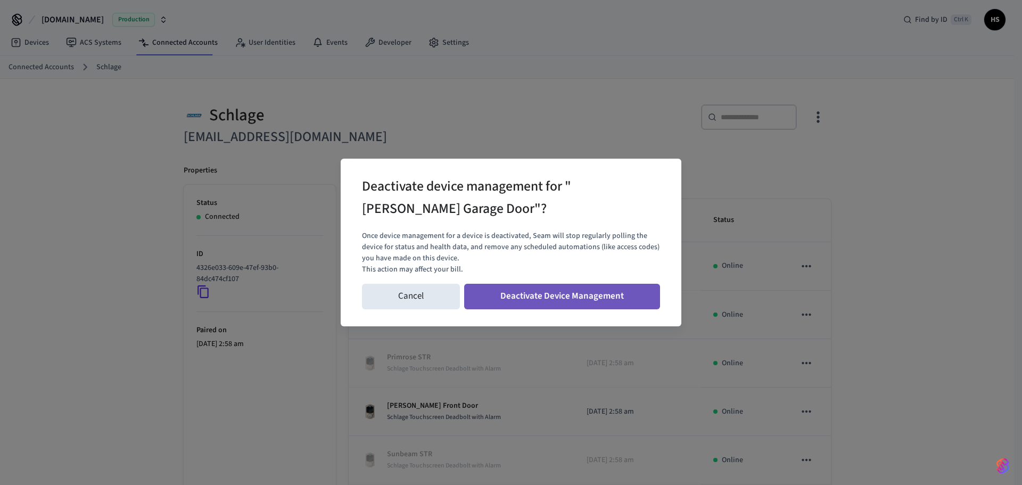
click at [627, 292] on button "Deactivate Device Management" at bounding box center [562, 297] width 196 height 26
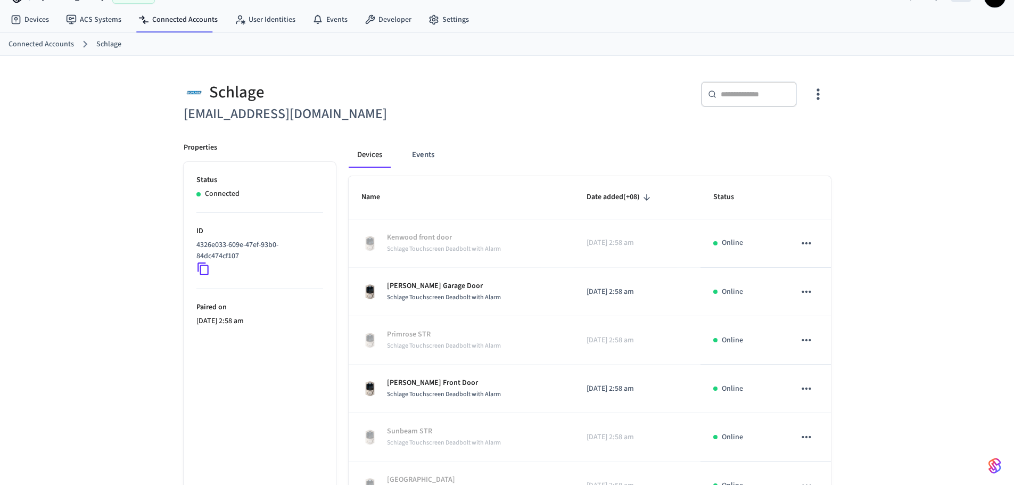
scroll to position [53, 0]
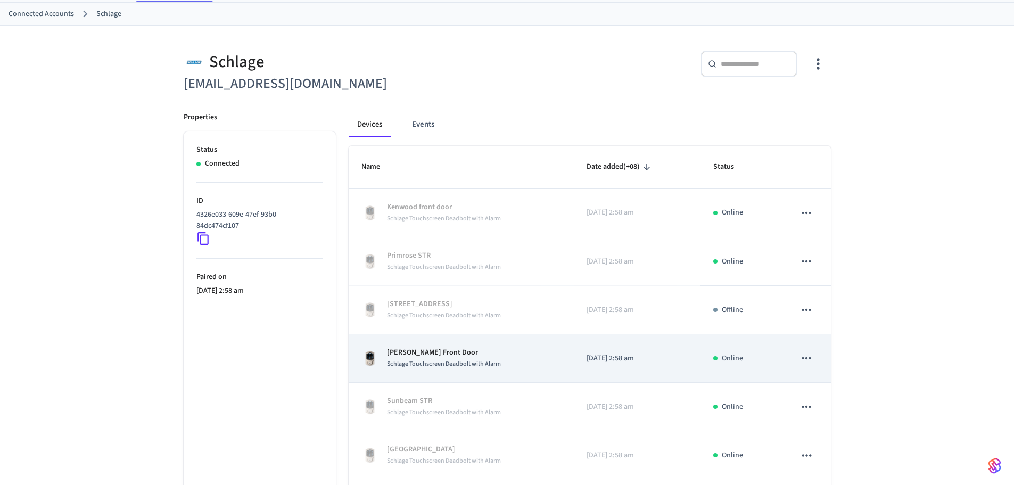
click at [808, 360] on icon "sticky table" at bounding box center [806, 358] width 14 height 14
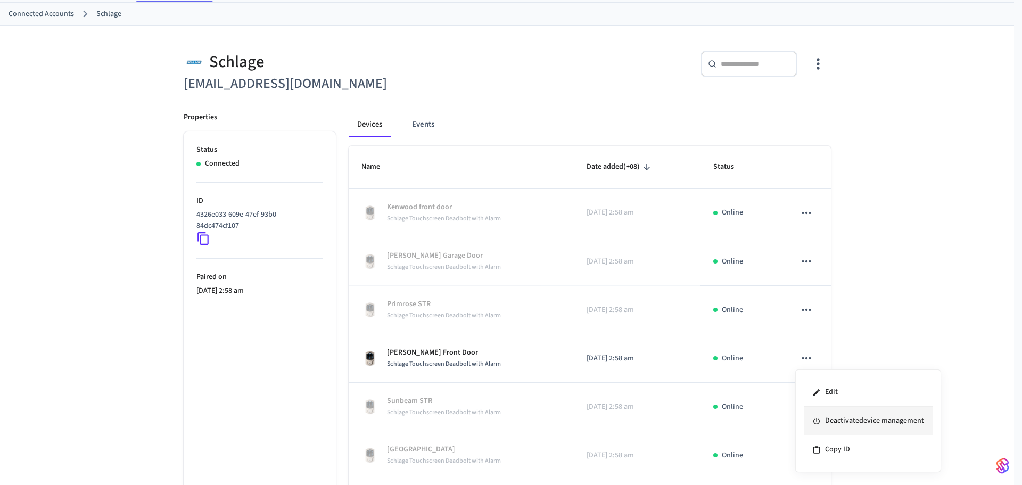
click at [864, 421] on li "Deactivate device management" at bounding box center [867, 421] width 129 height 29
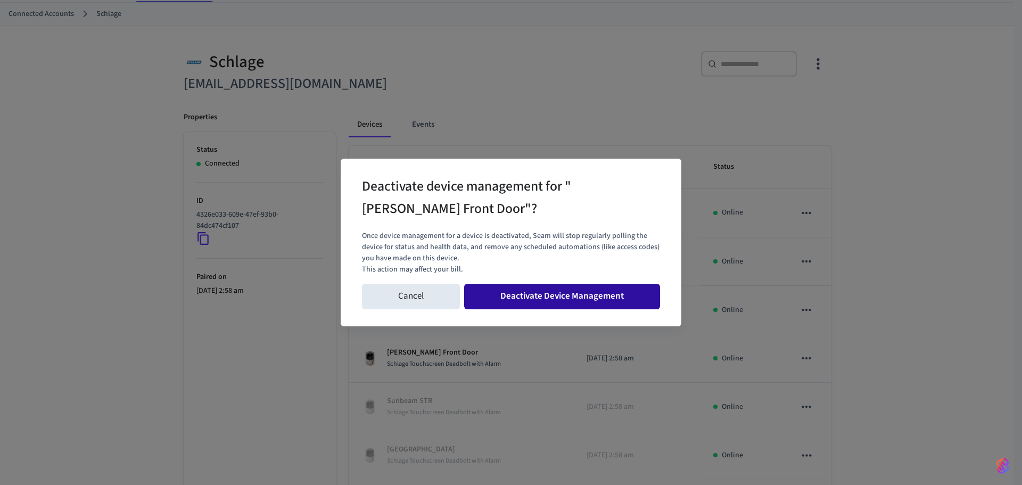
click at [618, 293] on button "Deactivate Device Management" at bounding box center [562, 297] width 196 height 26
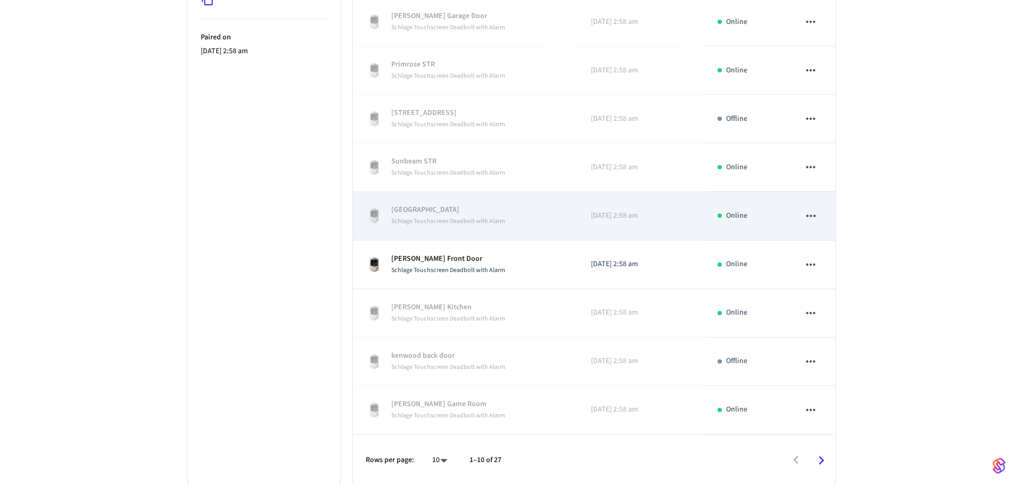
scroll to position [294, 0]
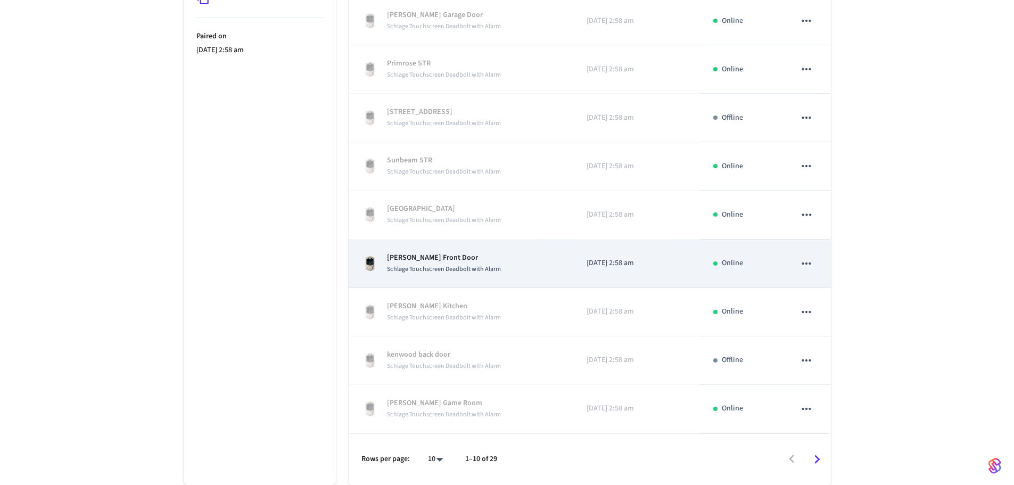
click at [802, 267] on icon "sticky table" at bounding box center [806, 263] width 14 height 14
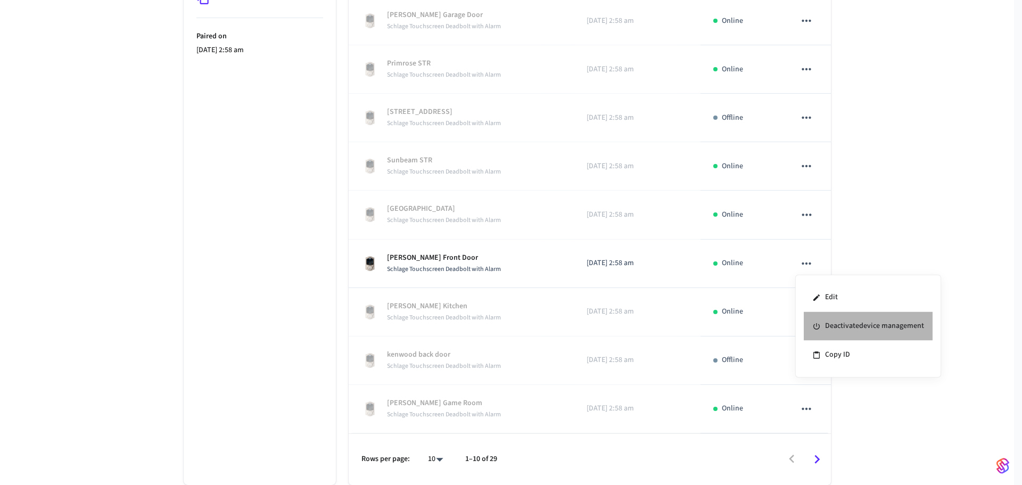
click at [843, 327] on li "Deactivate device management" at bounding box center [867, 326] width 129 height 29
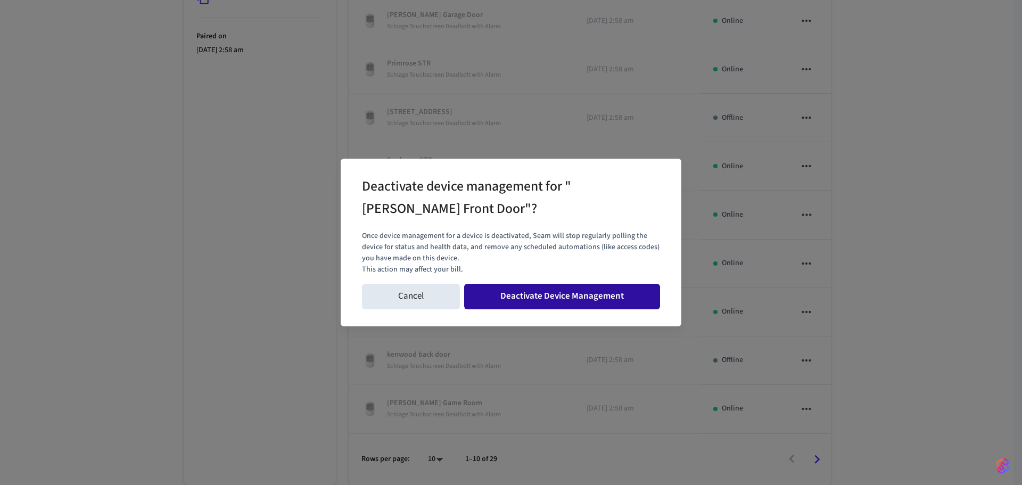
click at [620, 299] on button "Deactivate Device Management" at bounding box center [562, 297] width 196 height 26
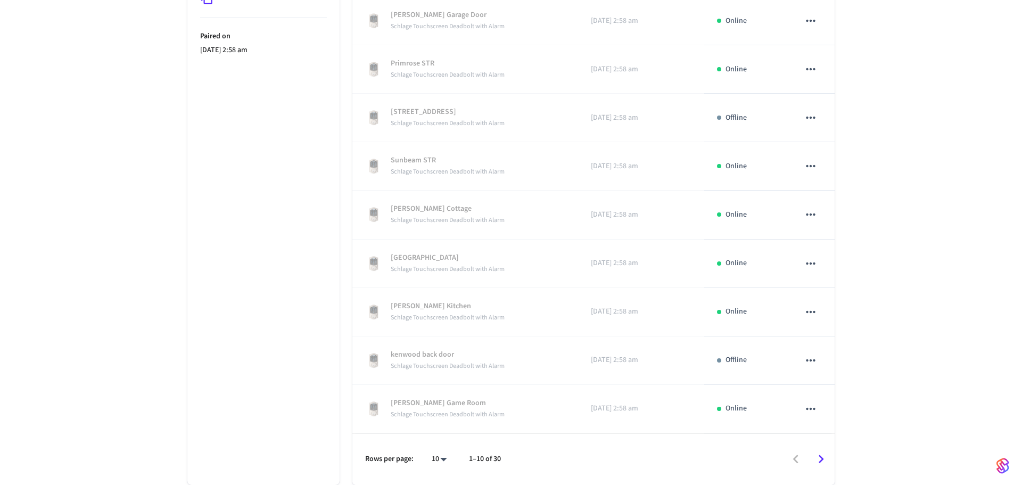
click at [436, 461] on body "[DOMAIN_NAME] Production Find by ID Ctrl K HS Devices ACS Systems Connected Acc…" at bounding box center [511, 95] width 1022 height 778
click at [430, 447] on li "All" at bounding box center [431, 454] width 28 height 28
type input "**"
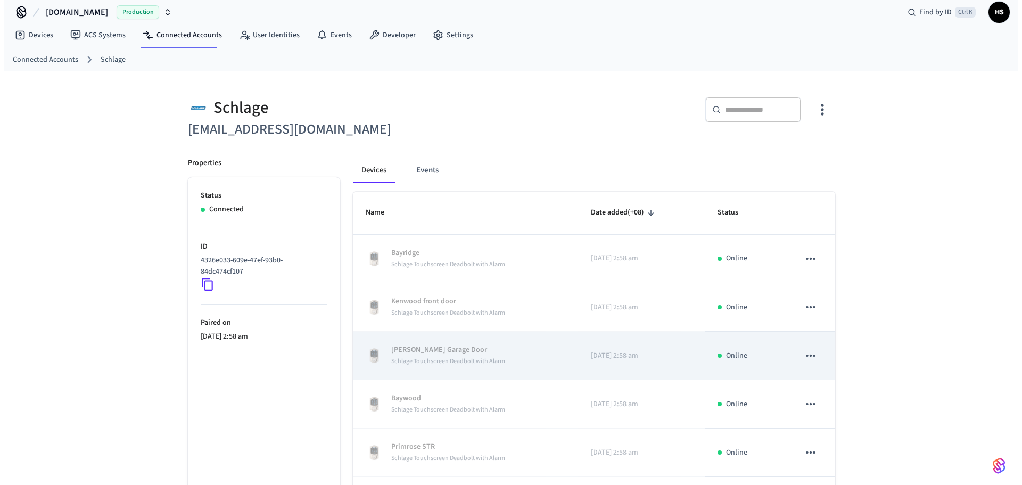
scroll to position [0, 0]
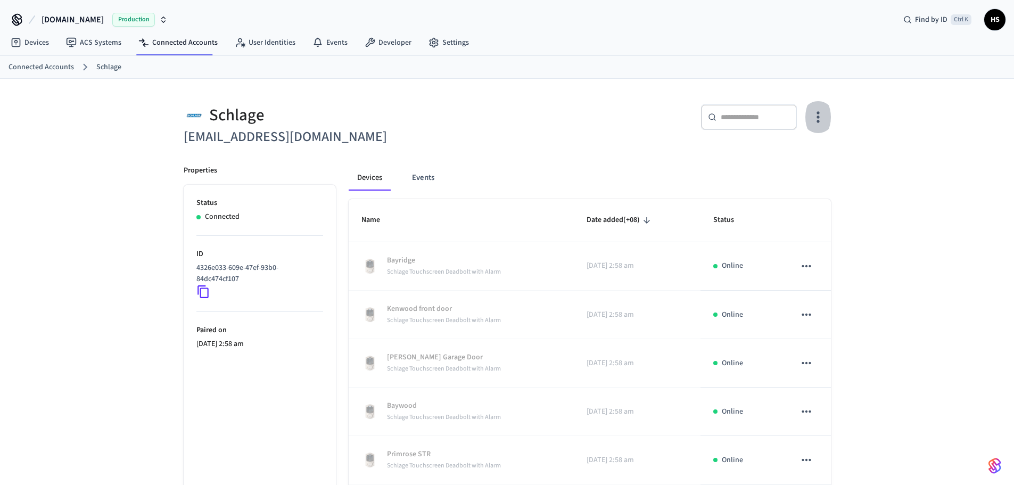
click at [818, 125] on icon "button" at bounding box center [817, 117] width 16 height 16
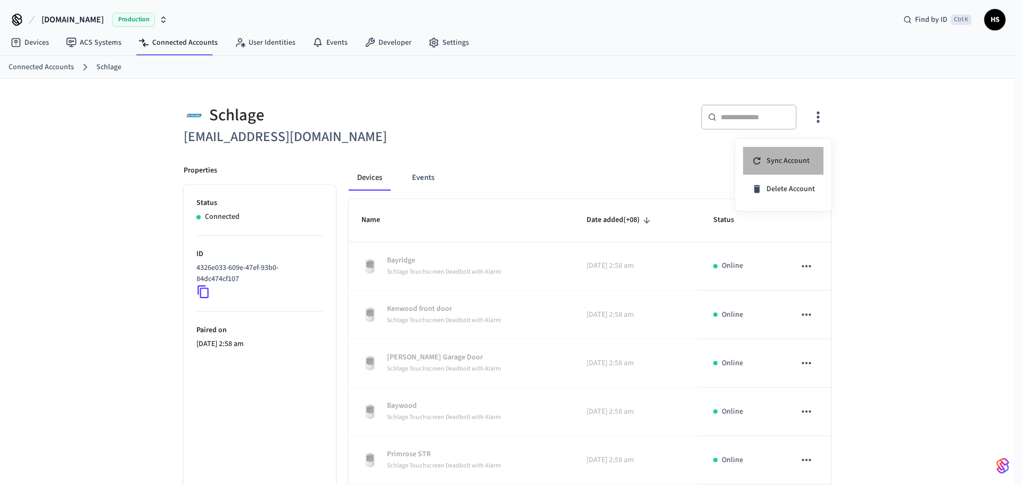
click at [794, 155] on li "Sync Account" at bounding box center [783, 161] width 80 height 28
